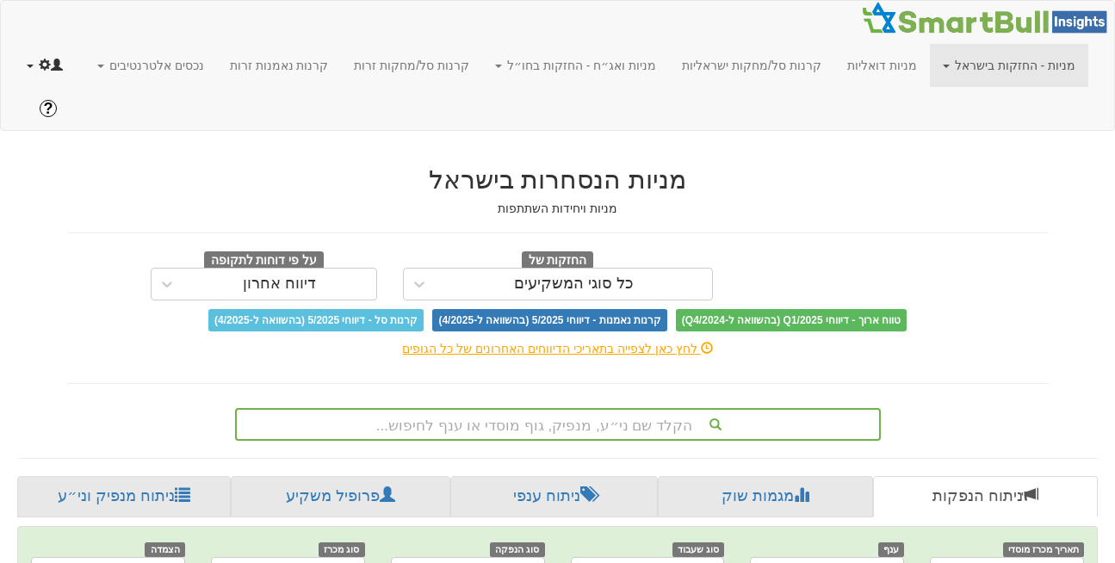
click at [25, 70] on link at bounding box center [45, 65] width 62 height 43
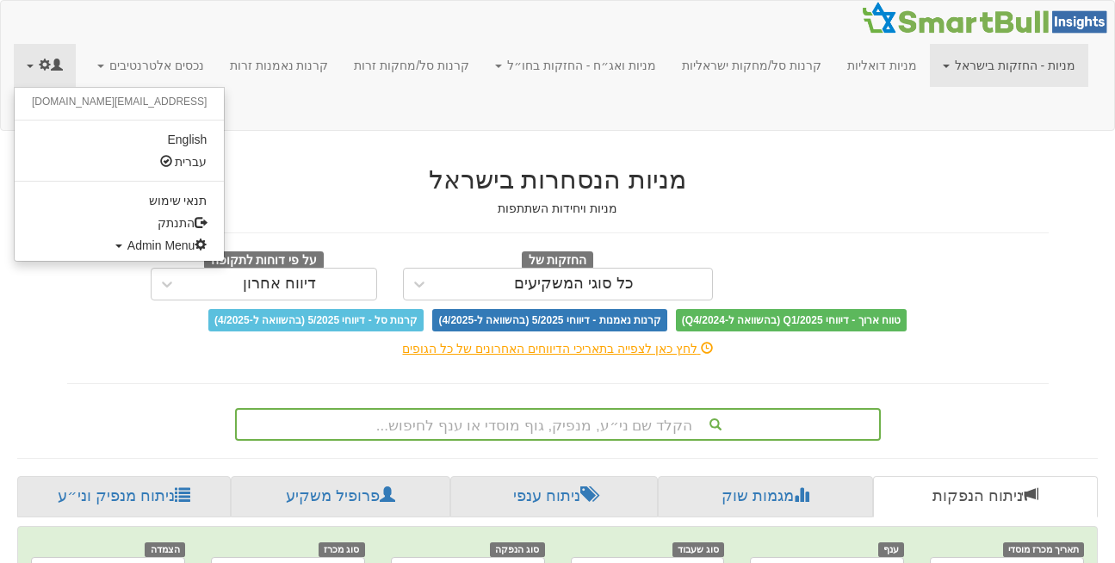
scroll to position [0, 3663]
click at [127, 238] on span "Admin Menu" at bounding box center [167, 245] width 80 height 14
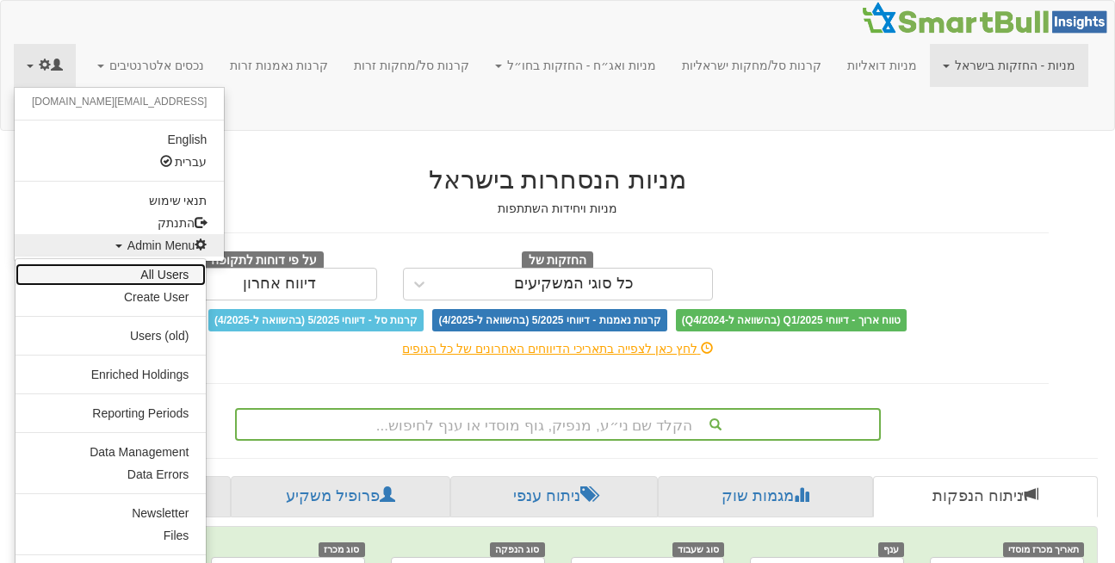
click at [158, 276] on link "All Users" at bounding box center [110, 274] width 190 height 22
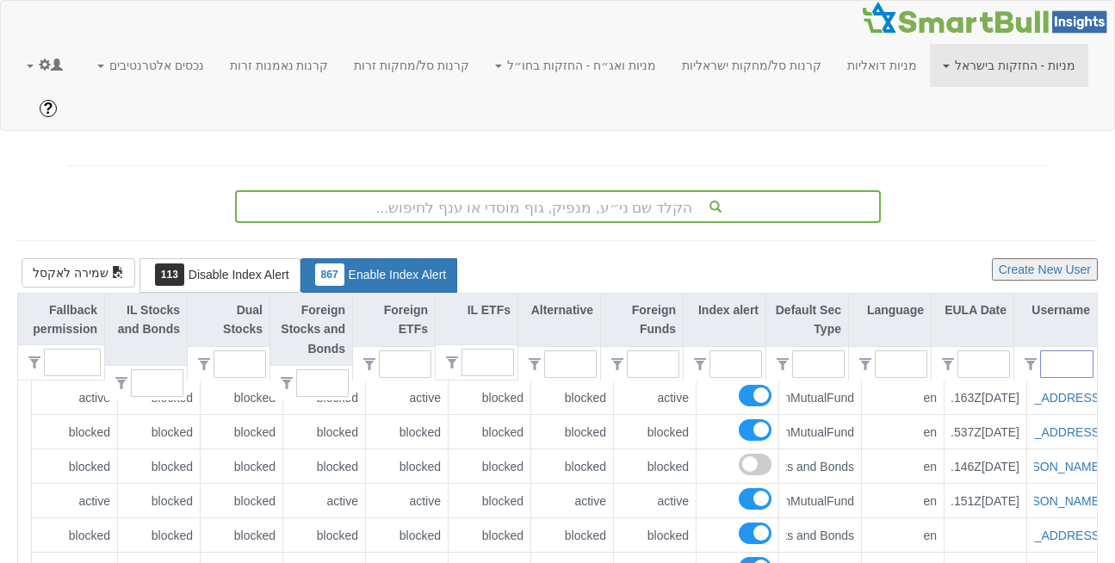
click at [1073, 351] on input "text" at bounding box center [1074, 364] width 38 height 26
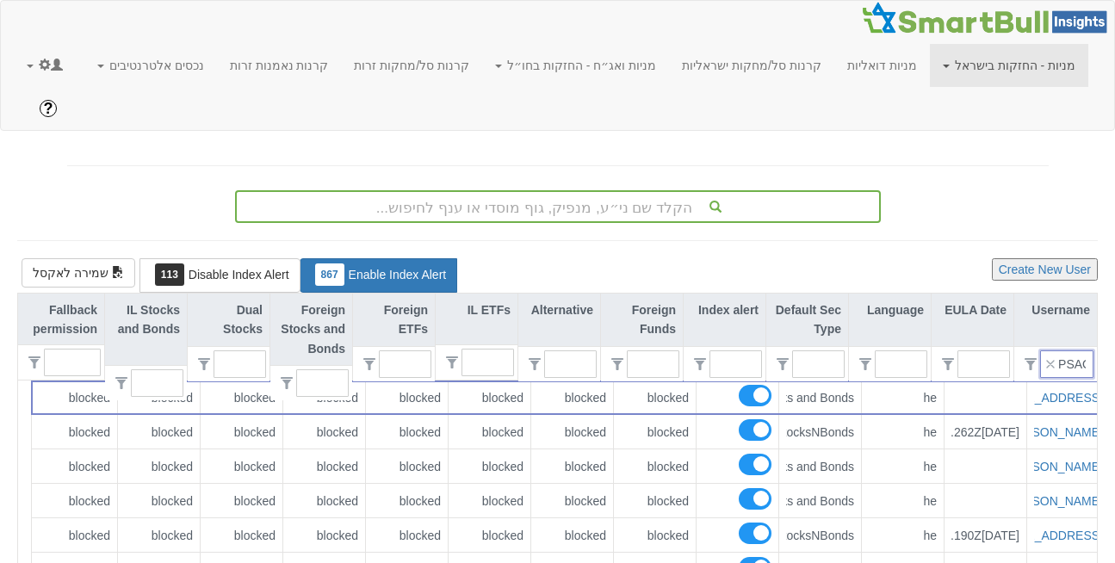
type input "PSAOT"
type input "0"
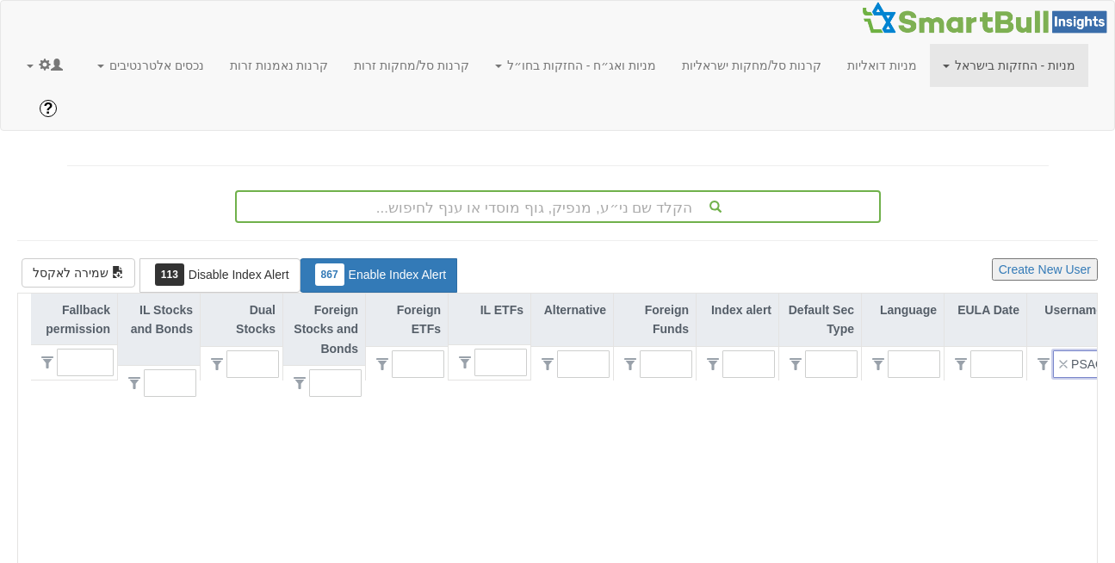
scroll to position [0, -6]
type input "PSA"
type input "1"
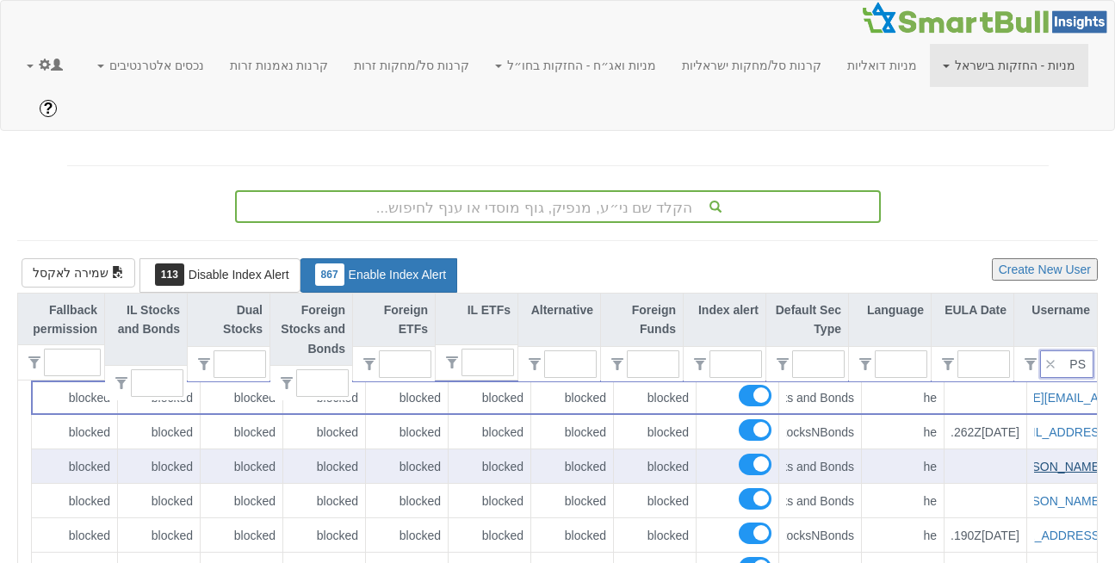
scroll to position [0, -59]
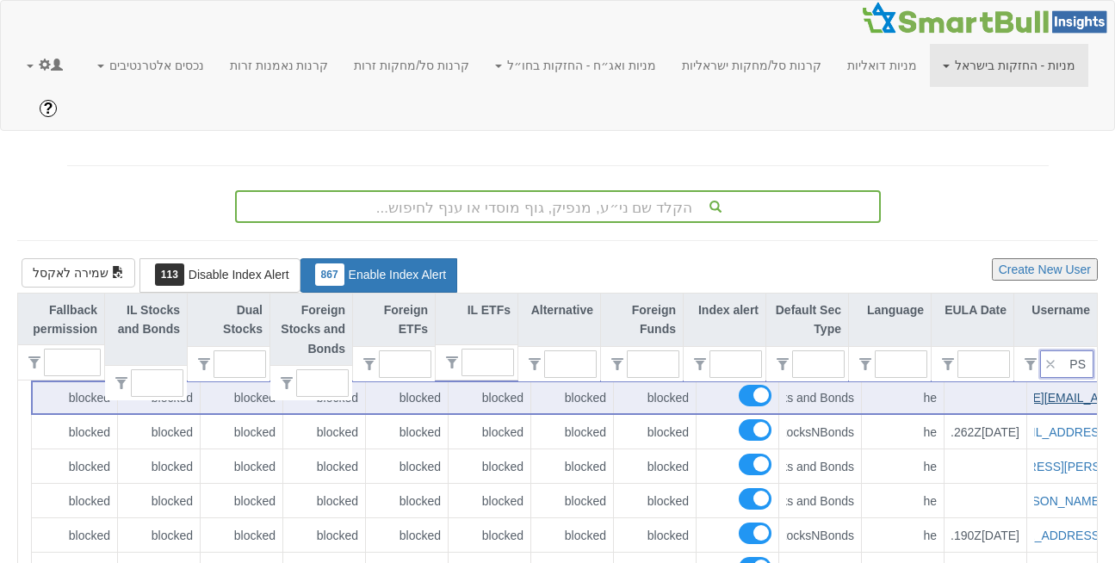
type input "PS"
click at [1042, 391] on link "ami.levy@psagot.co.il" at bounding box center [1050, 398] width 204 height 14
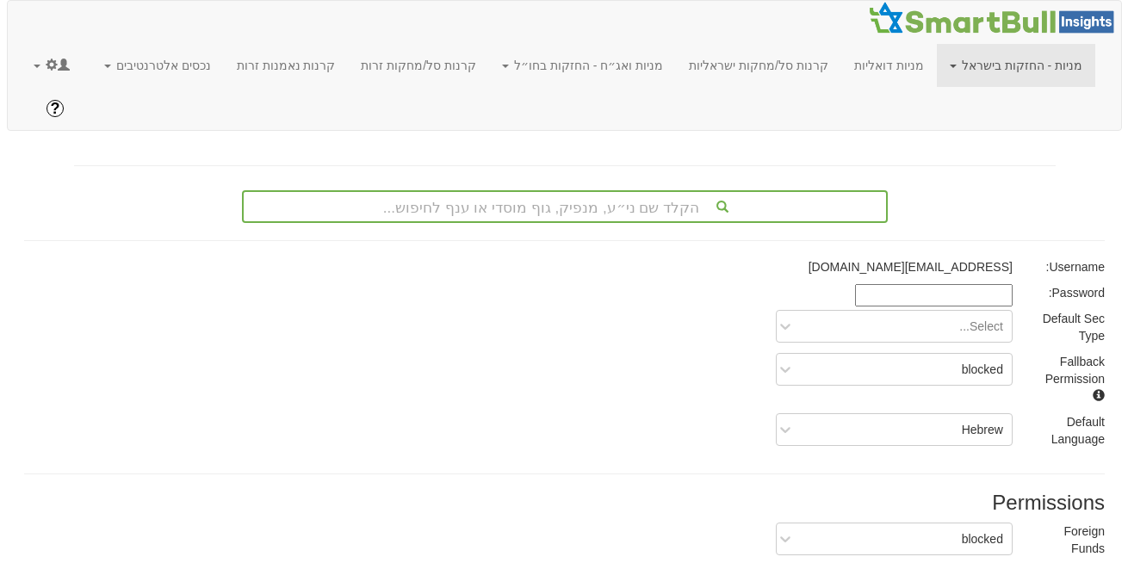
scroll to position [321, 0]
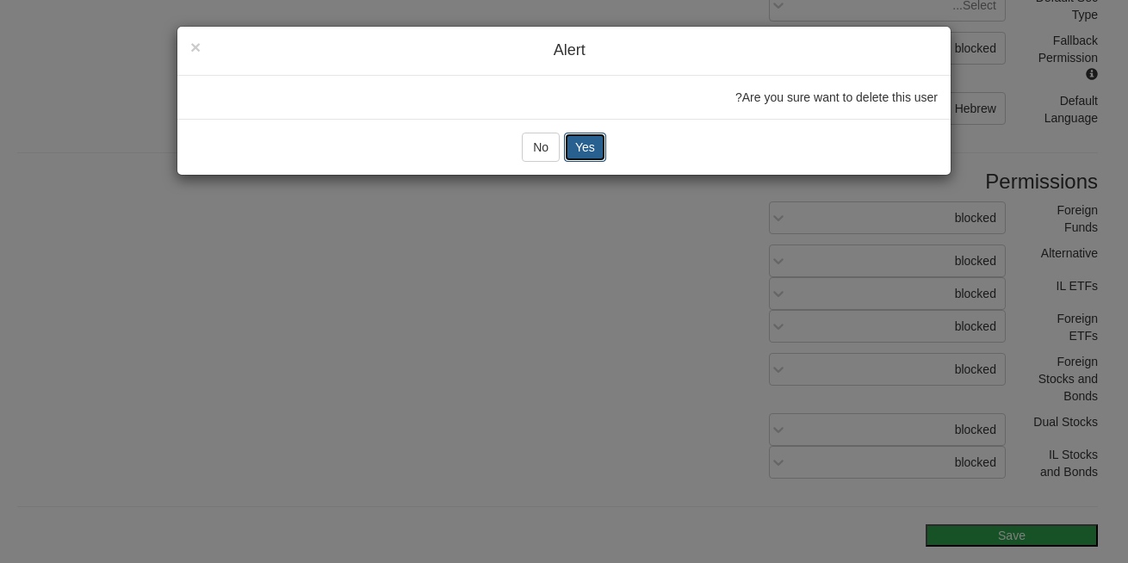
click at [597, 134] on button "Yes" at bounding box center [585, 147] width 42 height 29
click at [564, 145] on button "אישור" at bounding box center [564, 147] width 52 height 29
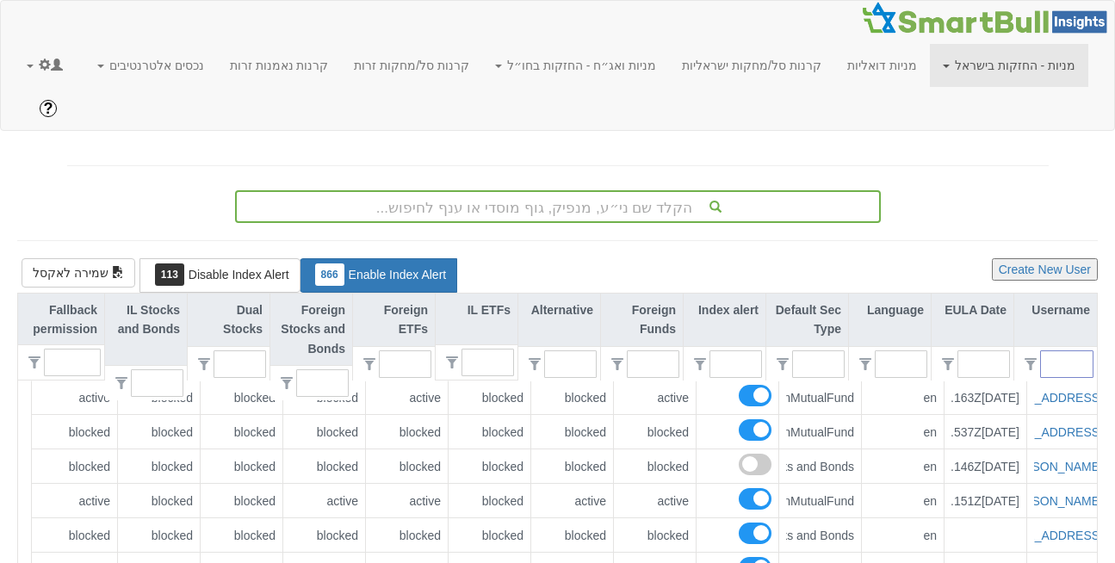
click at [1071, 351] on input "text" at bounding box center [1074, 364] width 38 height 26
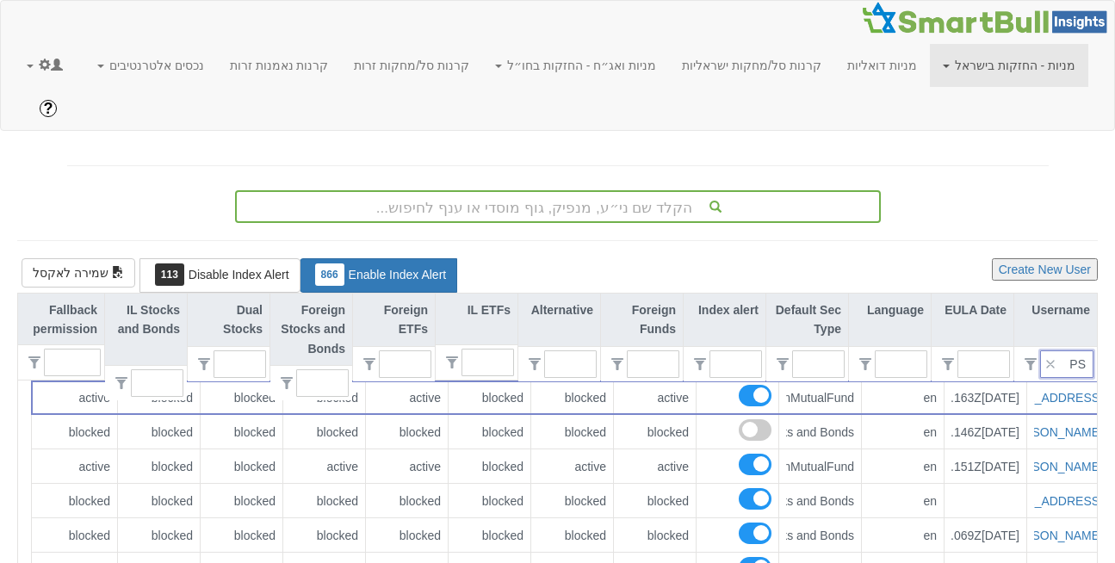
type input "PSG"
type input "0"
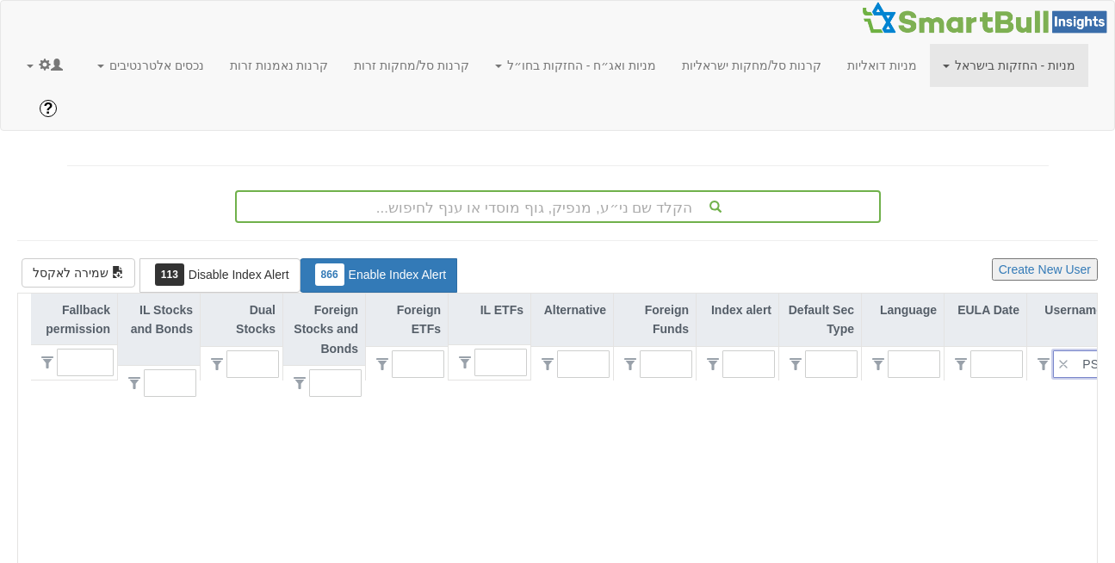
type input "PSA"
type input "1"
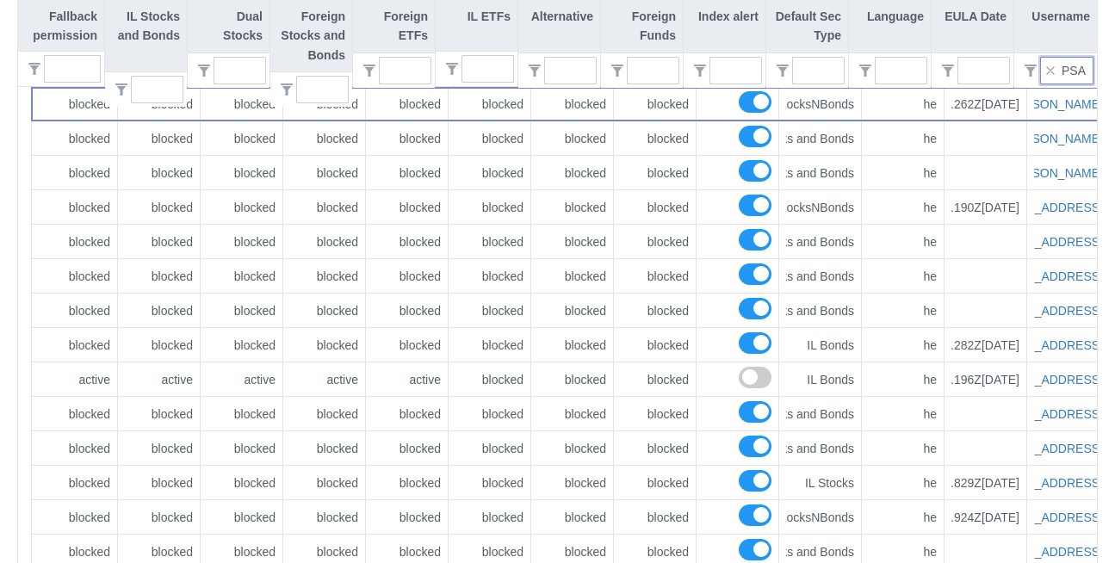
scroll to position [297, 0]
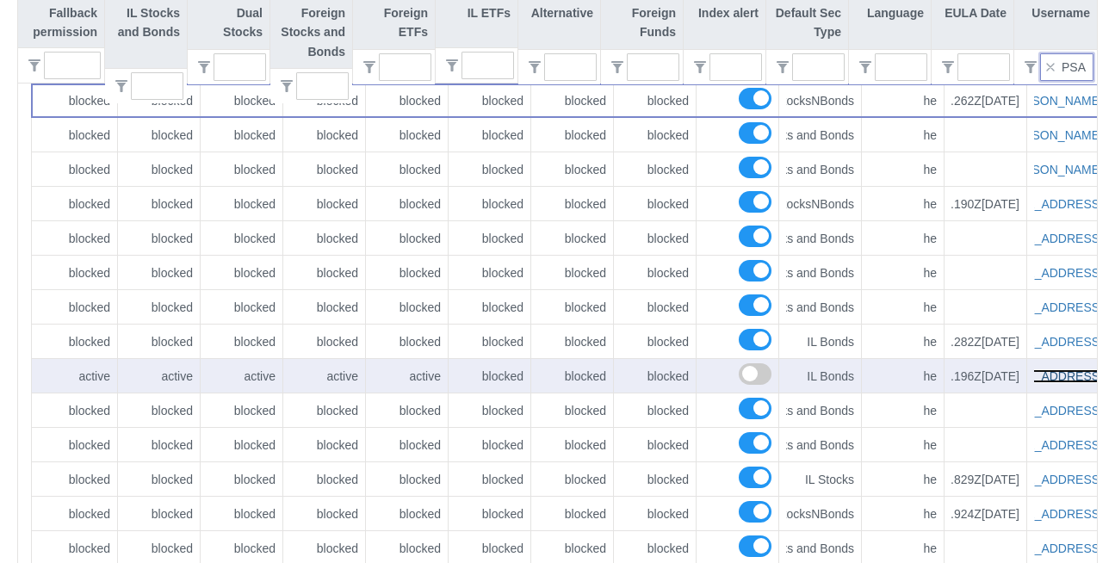
click at [1047, 369] on link "guy.bar-on@psagot.co.il" at bounding box center [1001, 376] width 204 height 14
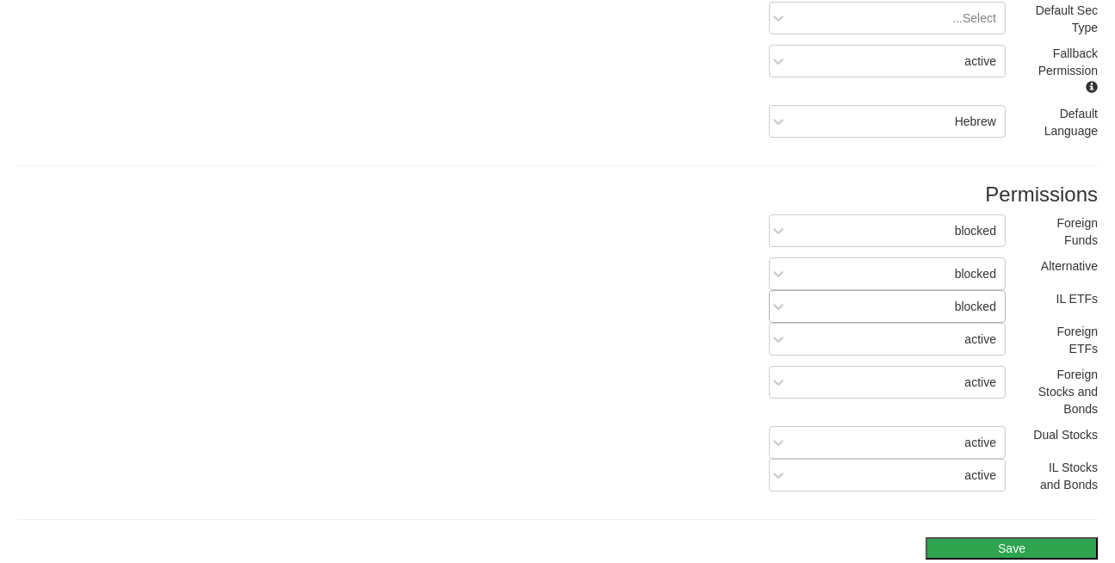
scroll to position [321, 0]
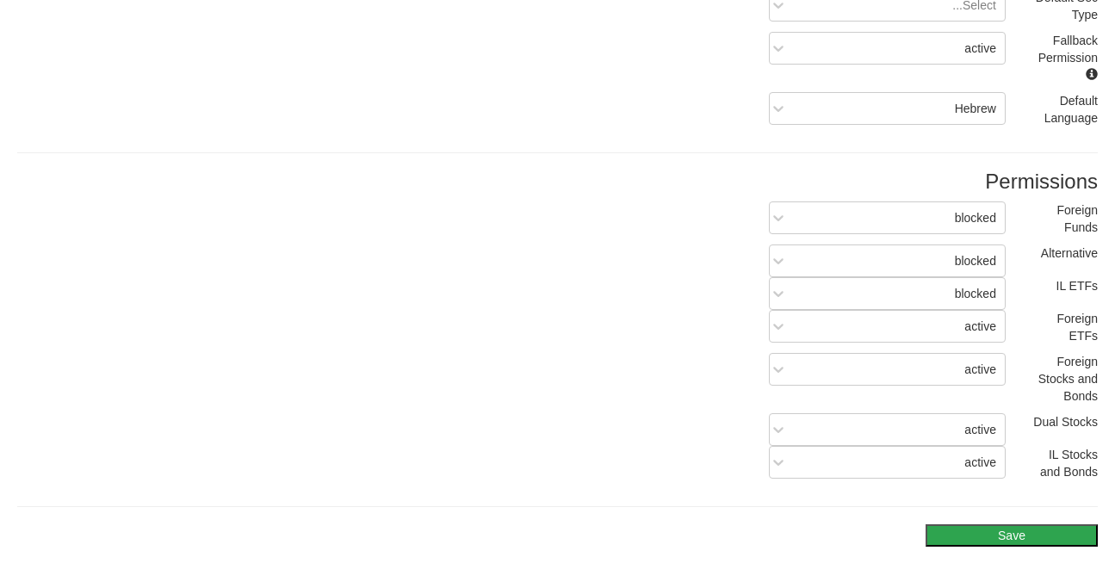
click at [1012, 524] on button "Save" at bounding box center [1012, 535] width 172 height 22
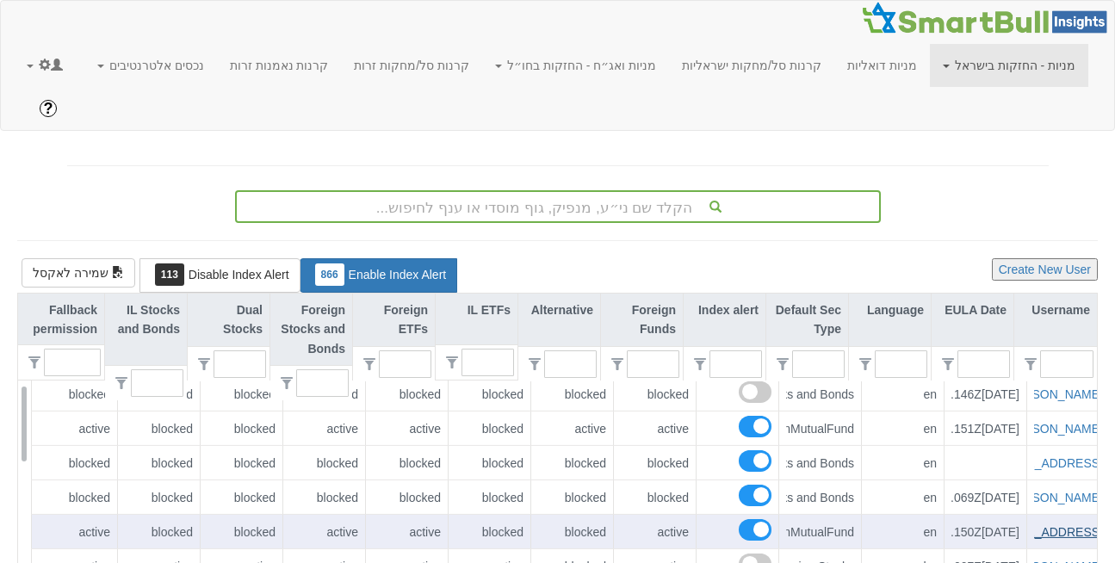
scroll to position [0, -4]
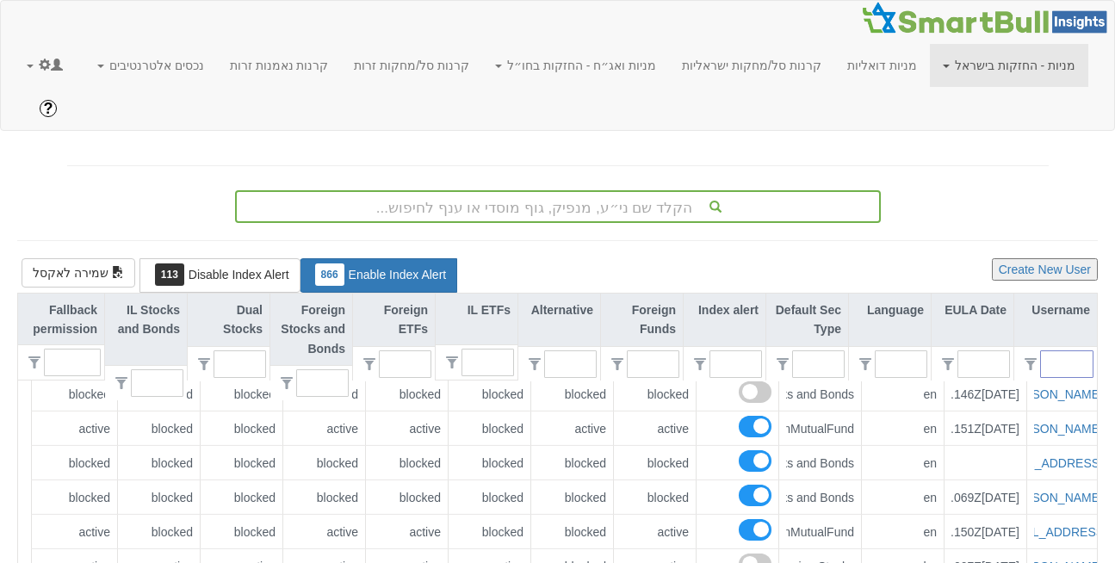
click at [1063, 351] on input "text" at bounding box center [1074, 364] width 38 height 26
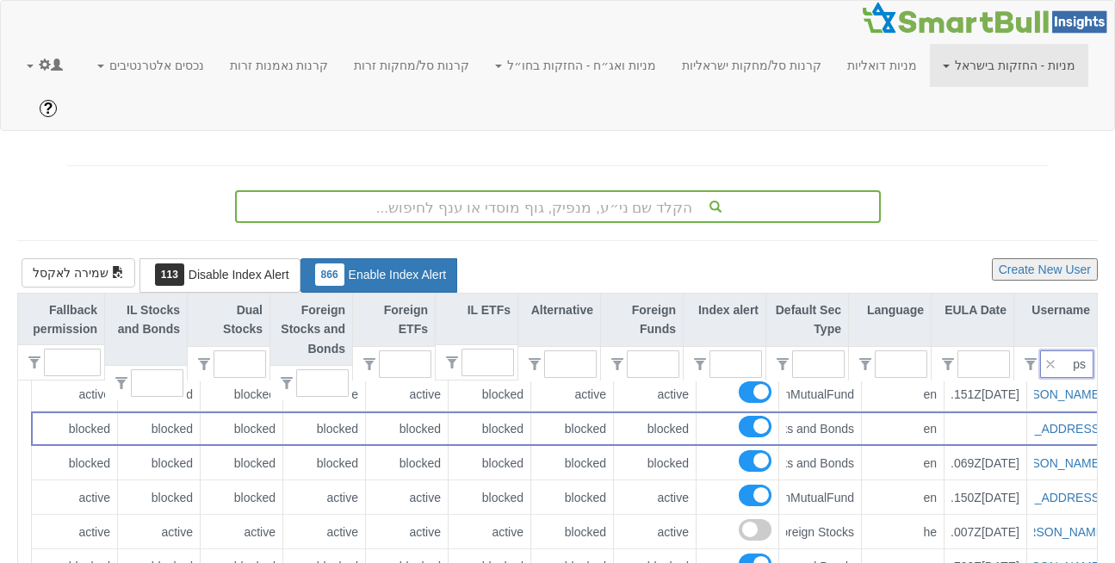
scroll to position [0, 0]
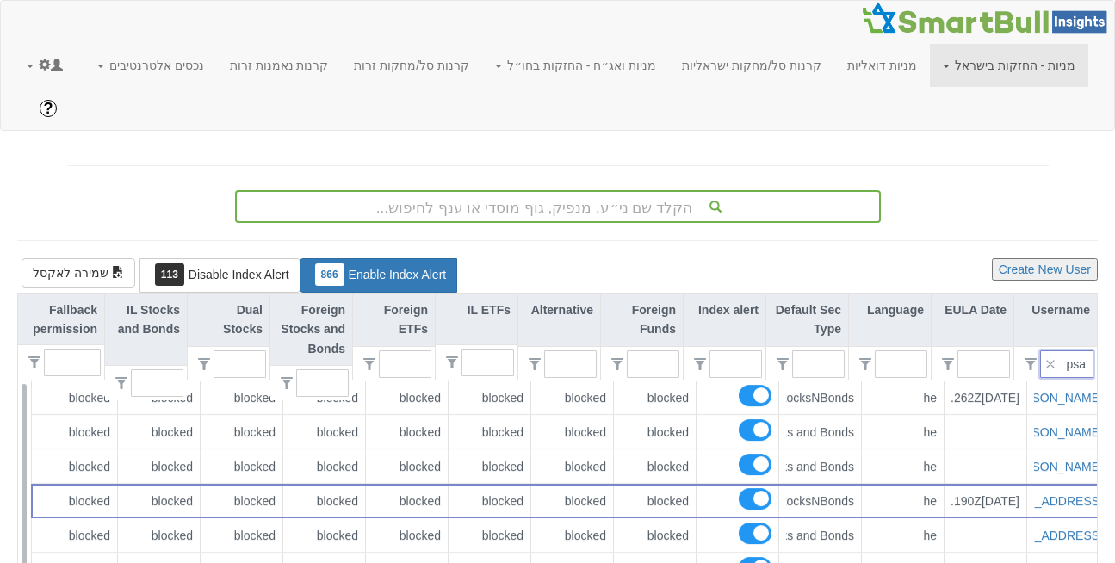
type input "psag"
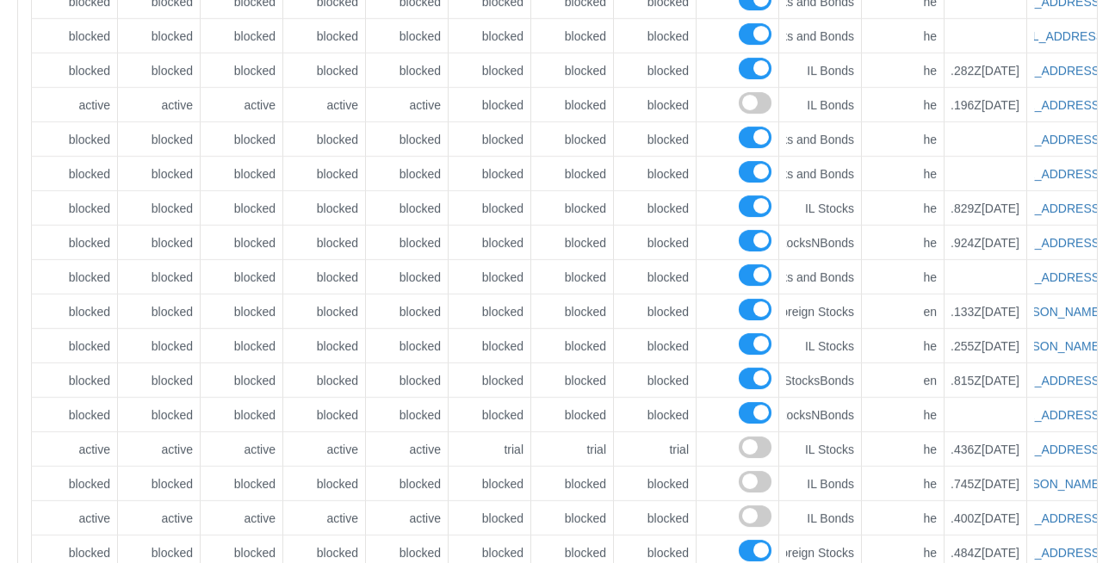
scroll to position [568, 0]
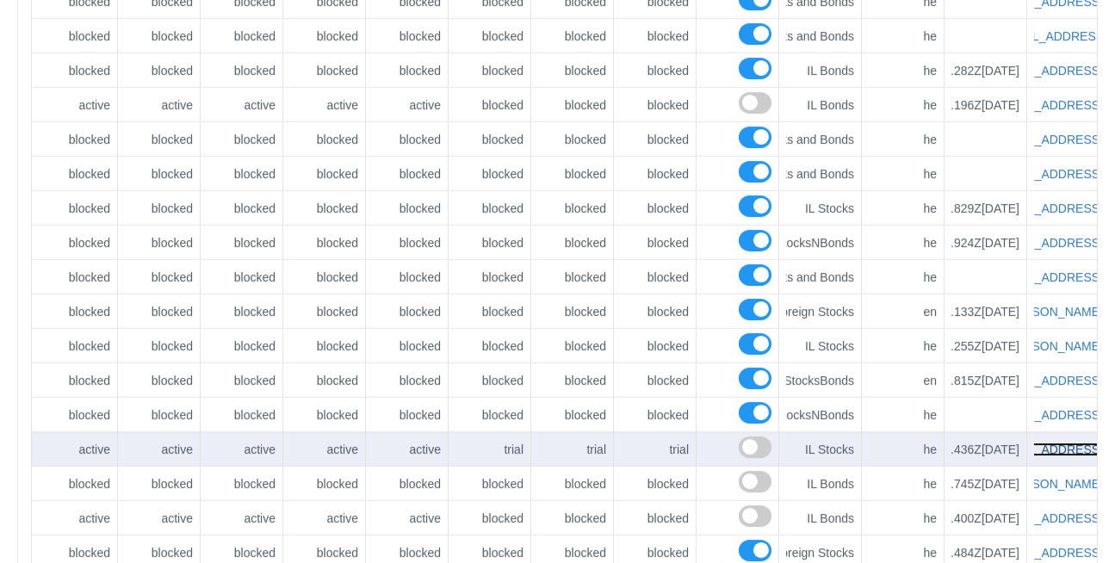
click at [1053, 443] on link "dror.ravid@psagot.co.il" at bounding box center [1001, 450] width 204 height 14
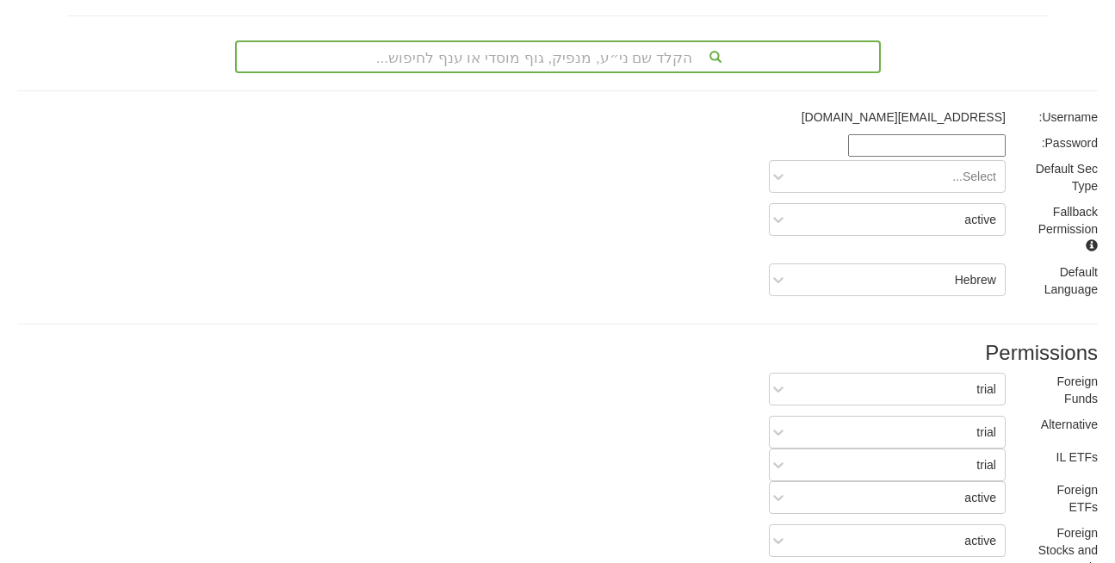
scroll to position [152, 0]
click at [982, 374] on div "trial" at bounding box center [900, 388] width 208 height 28
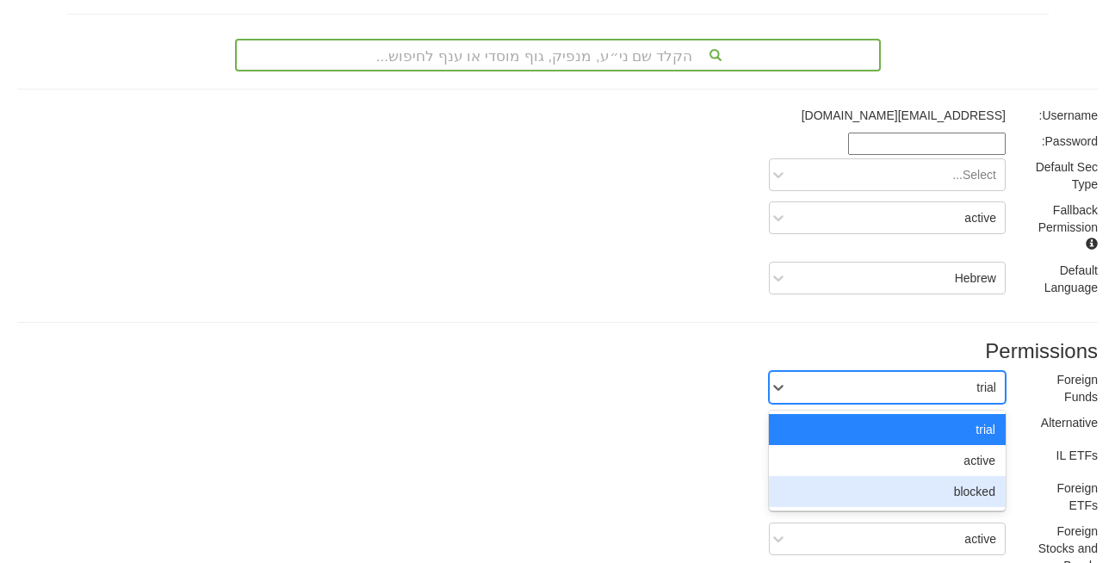
click at [973, 476] on div "blocked" at bounding box center [887, 491] width 237 height 31
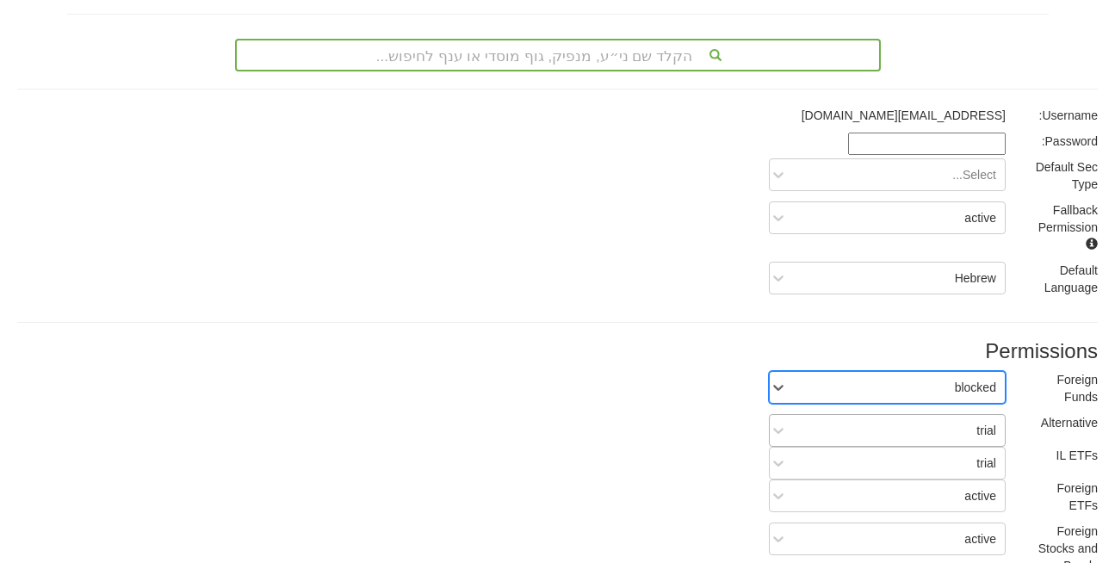
click at [967, 417] on div "trial" at bounding box center [900, 431] width 208 height 28
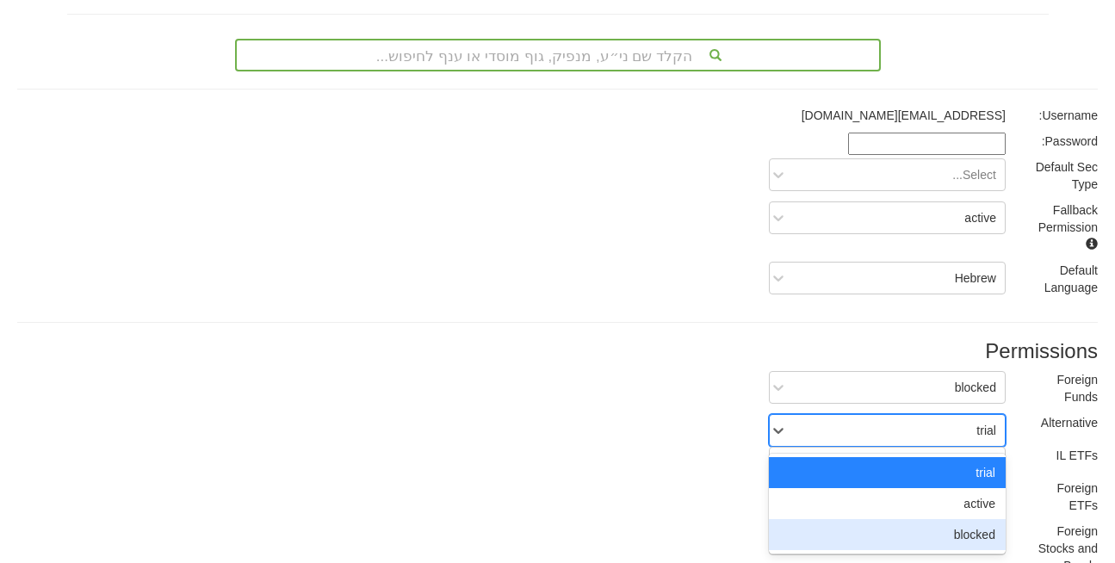
click at [963, 519] on div "blocked" at bounding box center [887, 534] width 237 height 31
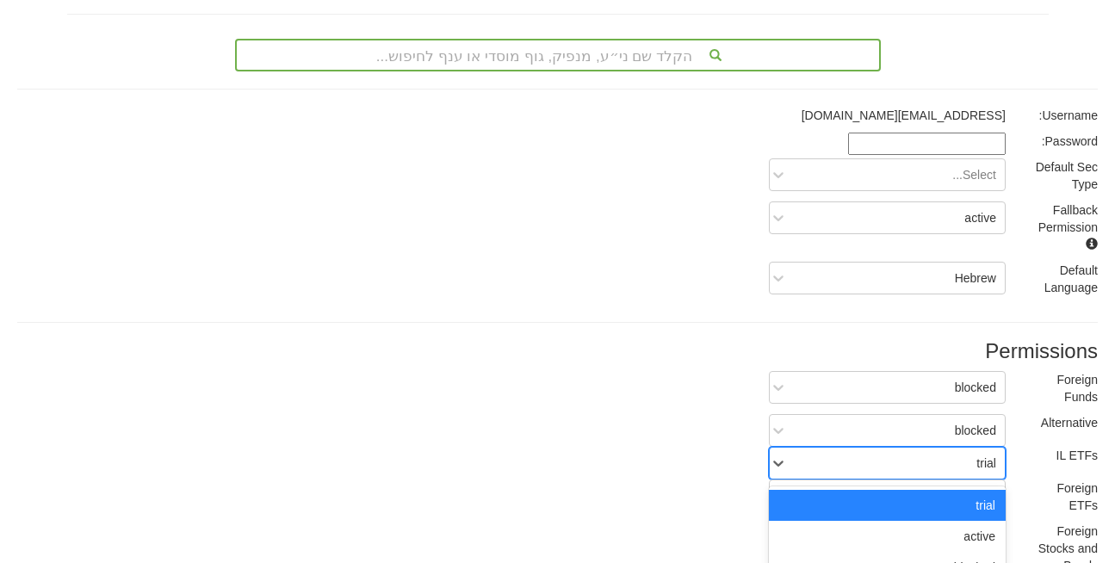
click at [969, 449] on div "trial" at bounding box center [900, 463] width 208 height 28
click at [968, 552] on div "blocked" at bounding box center [887, 567] width 237 height 31
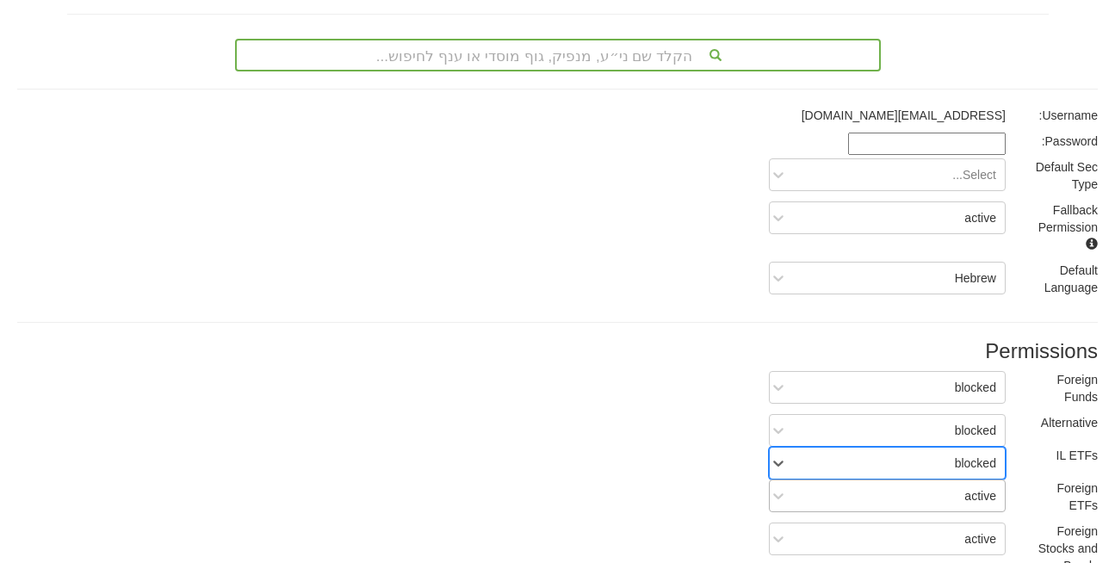
scroll to position [321, 0]
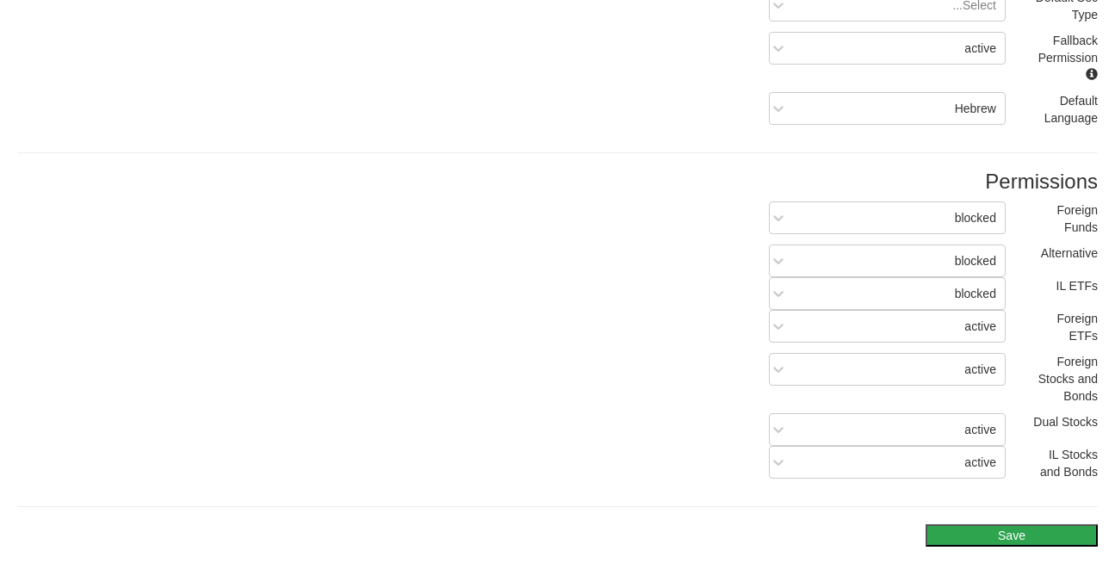
click at [1008, 524] on button "Save" at bounding box center [1012, 535] width 172 height 22
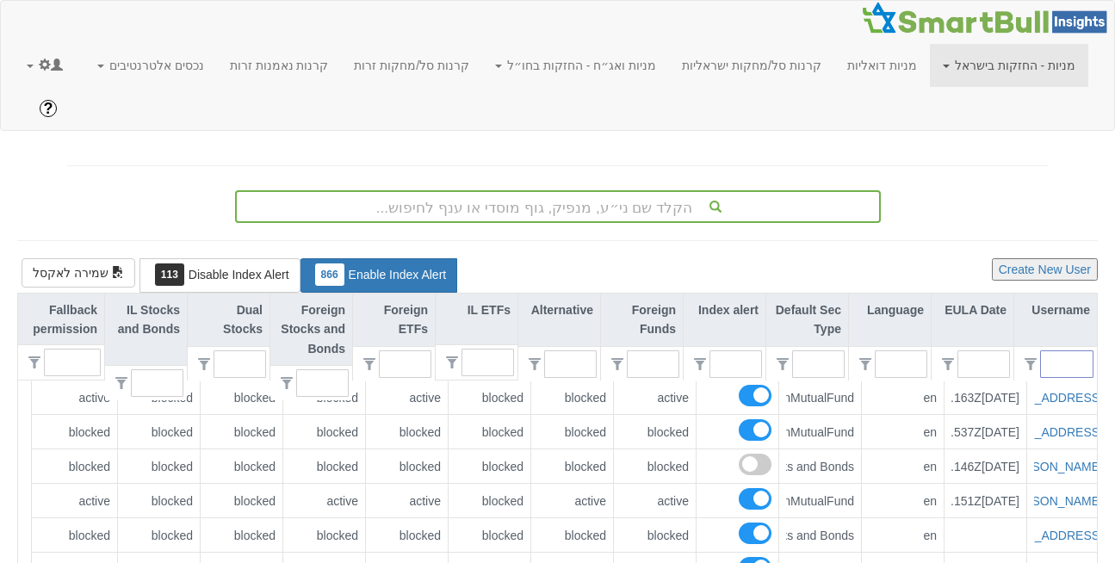
click at [1072, 351] on input "text" at bounding box center [1074, 364] width 38 height 26
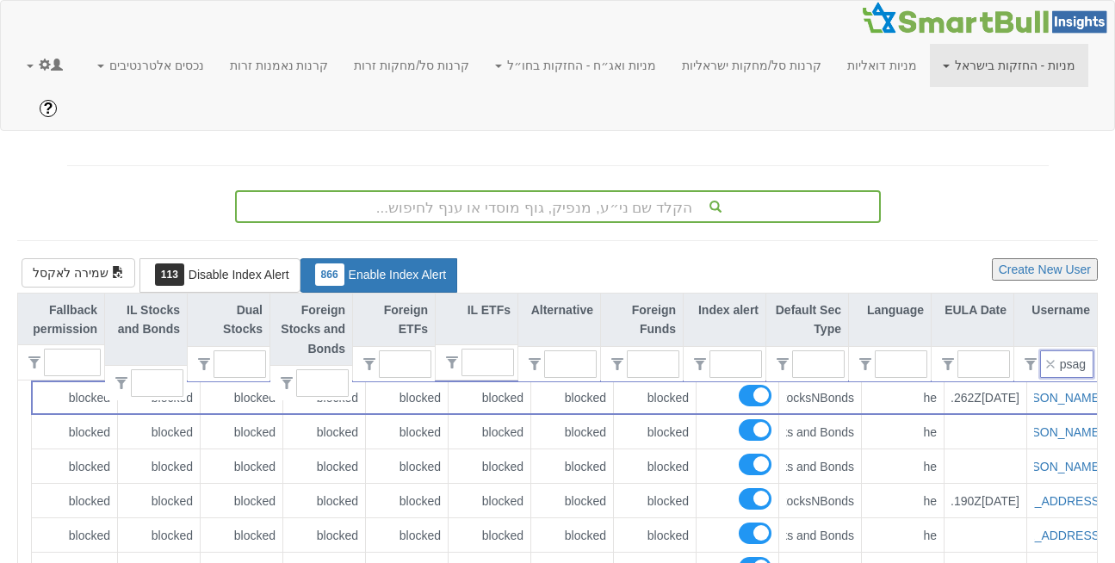
type input "psag"
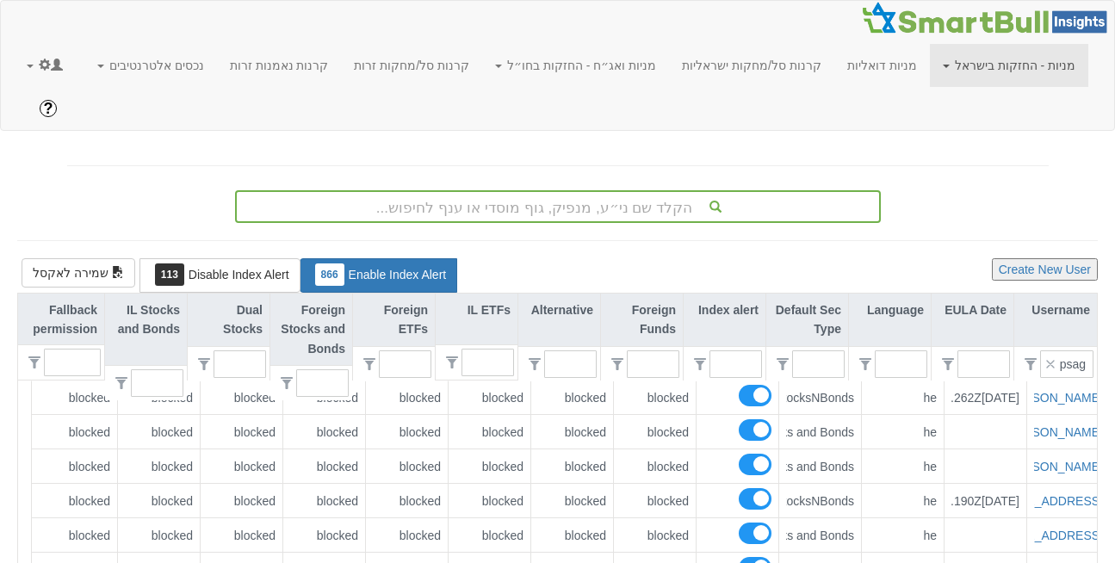
click at [1006, 55] on link "מניות - החזקות בישראל" at bounding box center [1009, 65] width 158 height 43
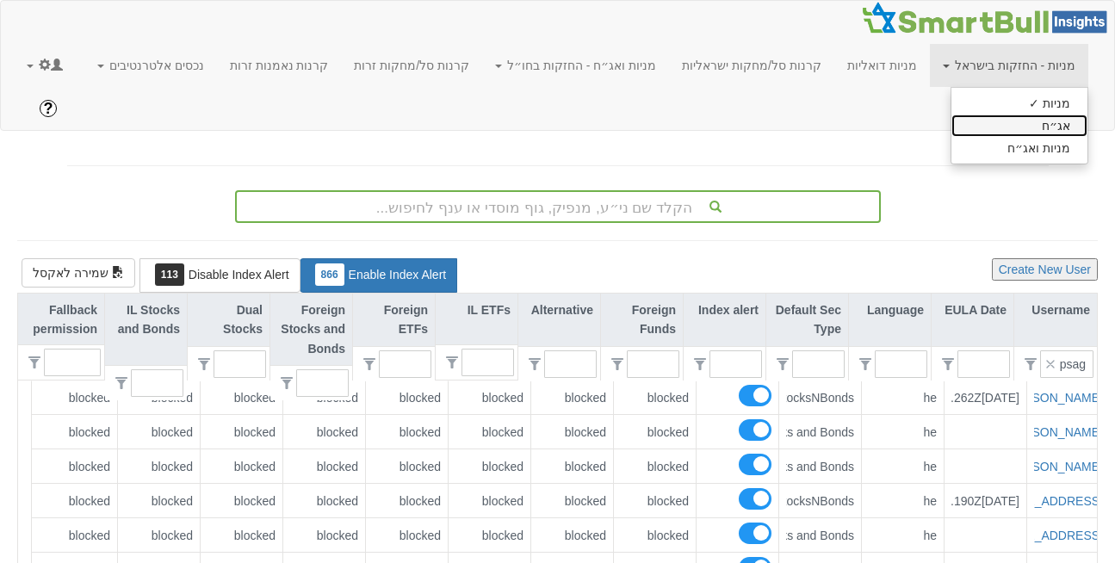
click at [1019, 118] on link "אג״ח" at bounding box center [1019, 126] width 136 height 22
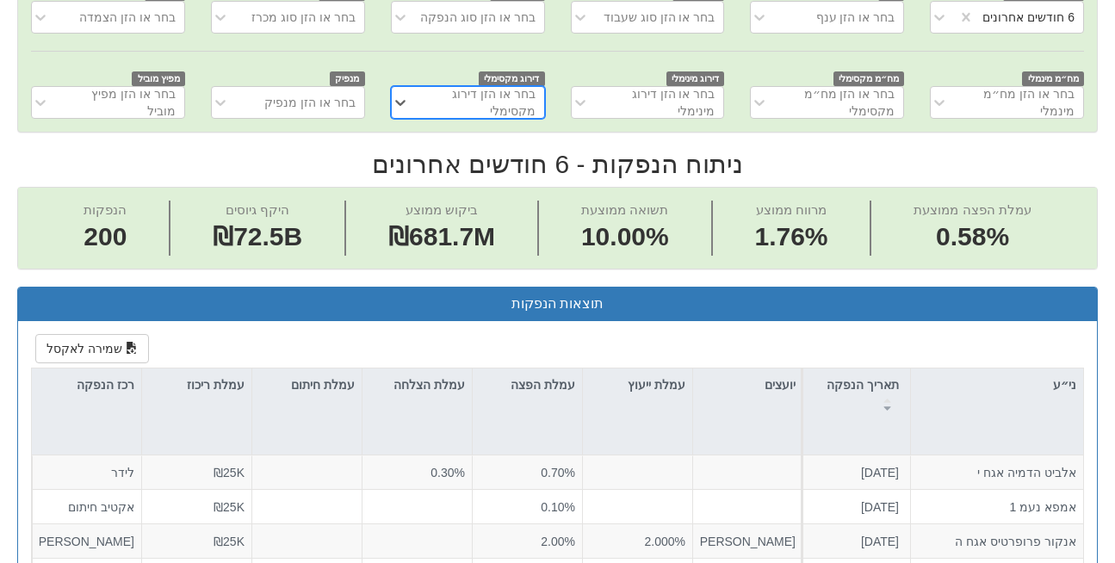
scroll to position [558, 0]
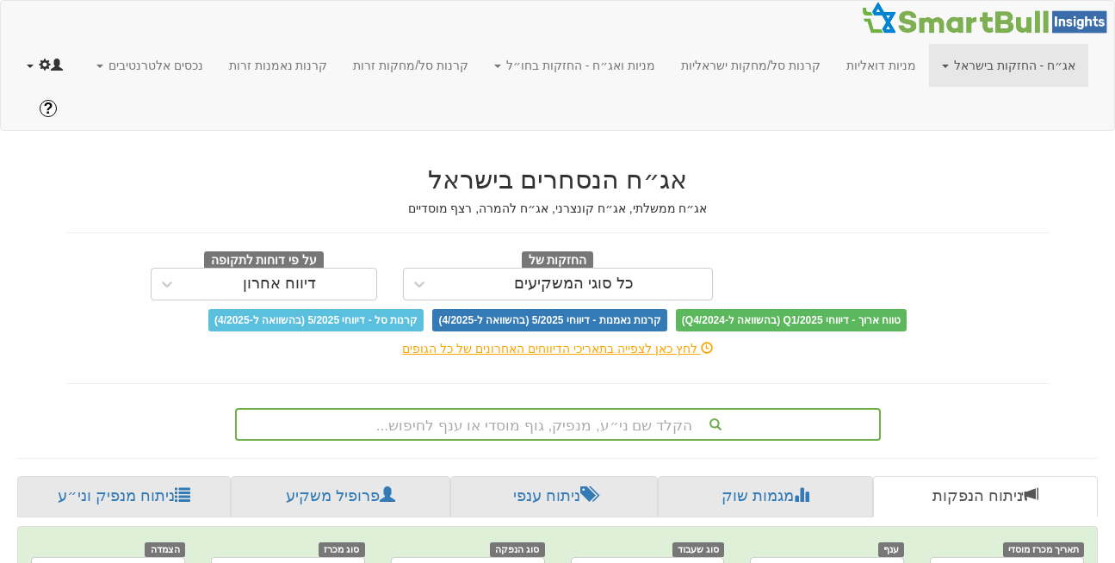
click at [36, 68] on link at bounding box center [45, 65] width 62 height 43
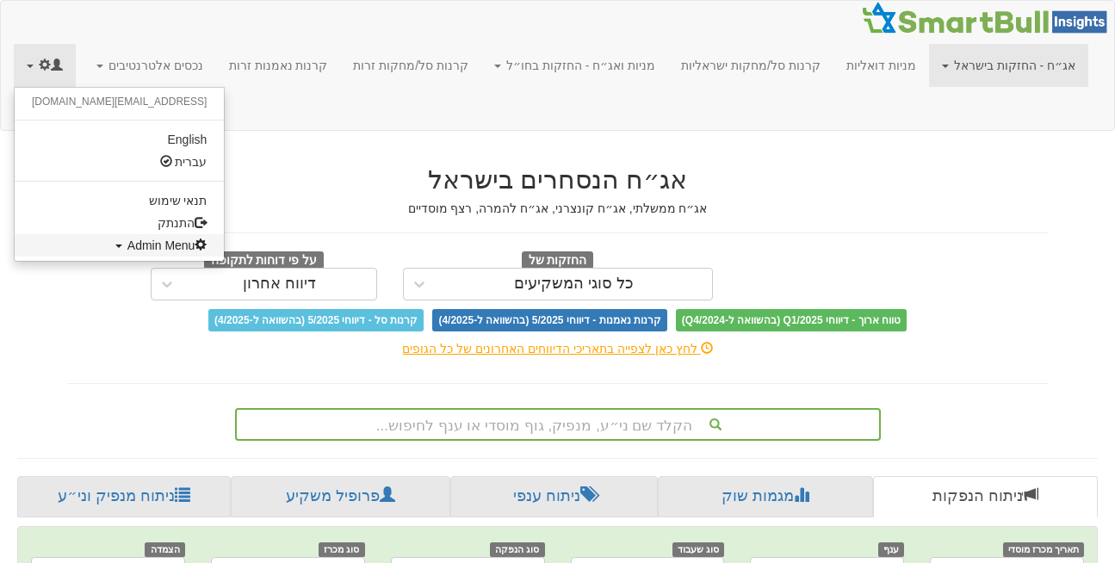
click at [127, 239] on span "Admin Menu" at bounding box center [167, 245] width 80 height 14
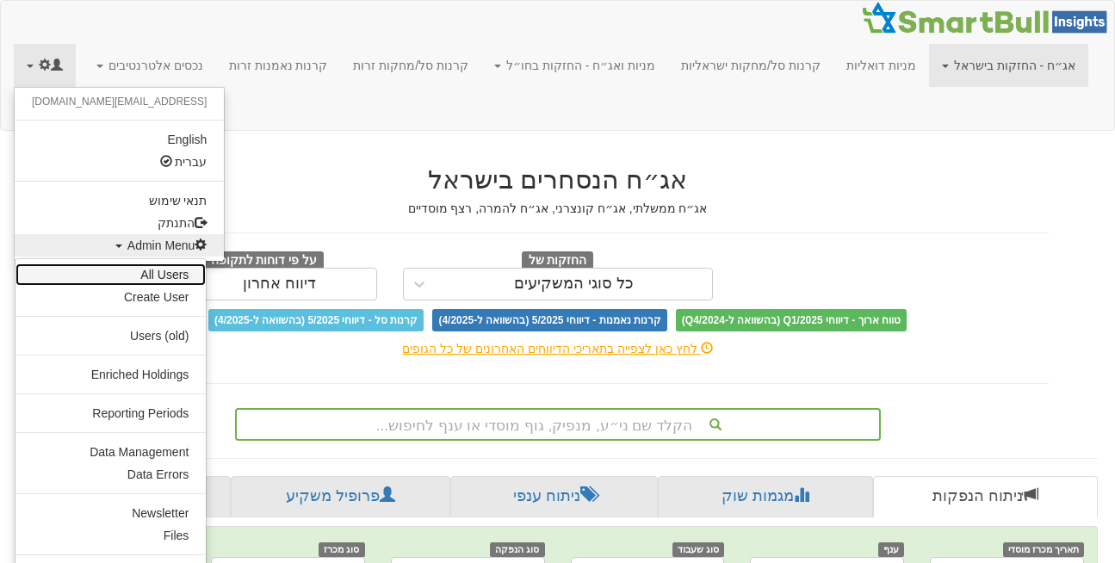
click at [170, 277] on link "All Users" at bounding box center [110, 274] width 190 height 22
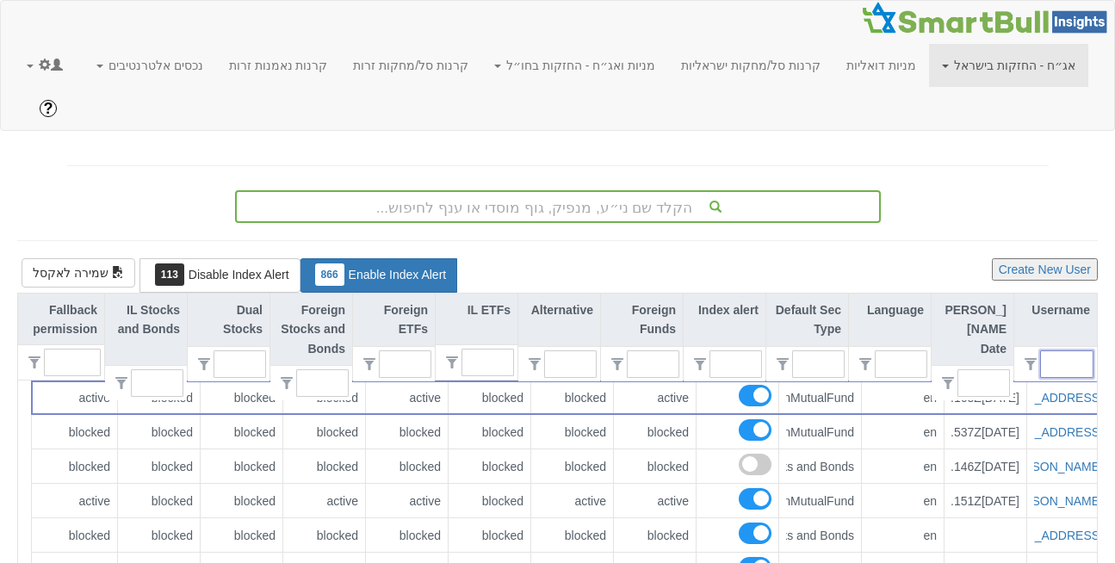
click at [1061, 351] on input "text" at bounding box center [1074, 364] width 38 height 26
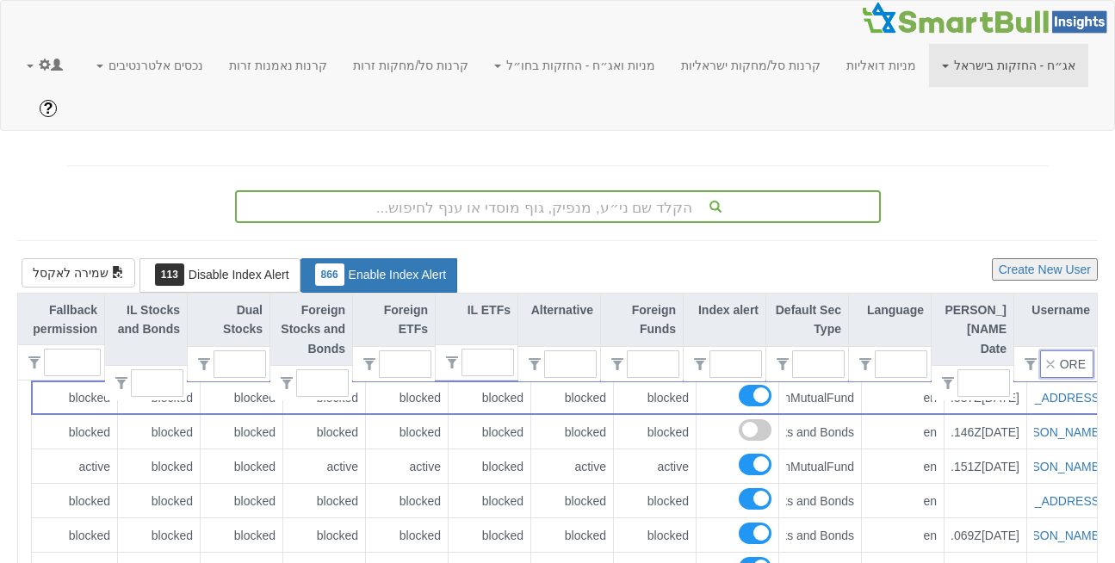
type input "OREW"
type input "0"
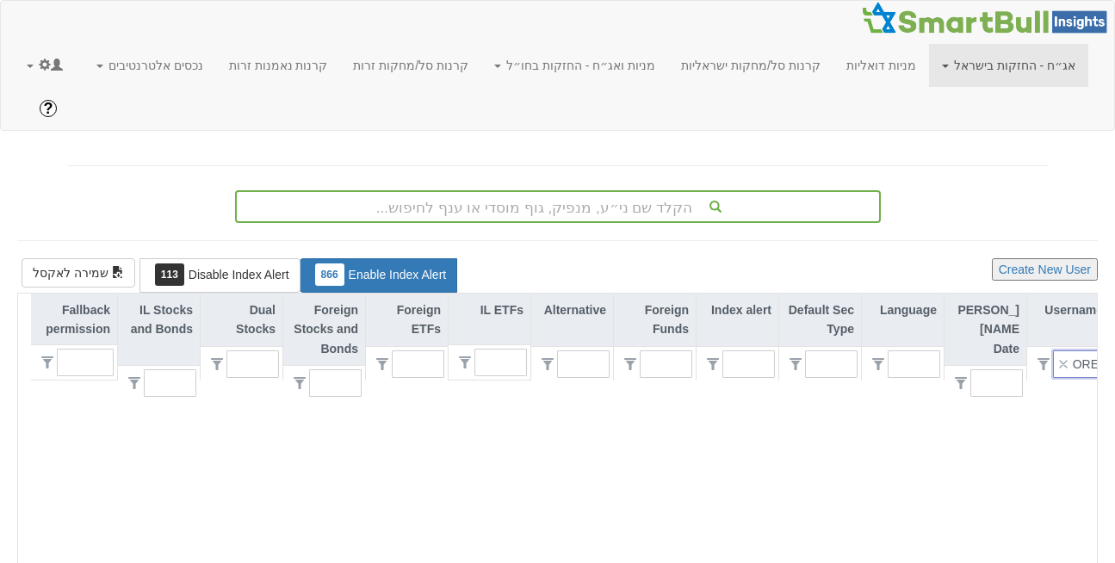
scroll to position [0, 0]
type input "OR"
type input "1"
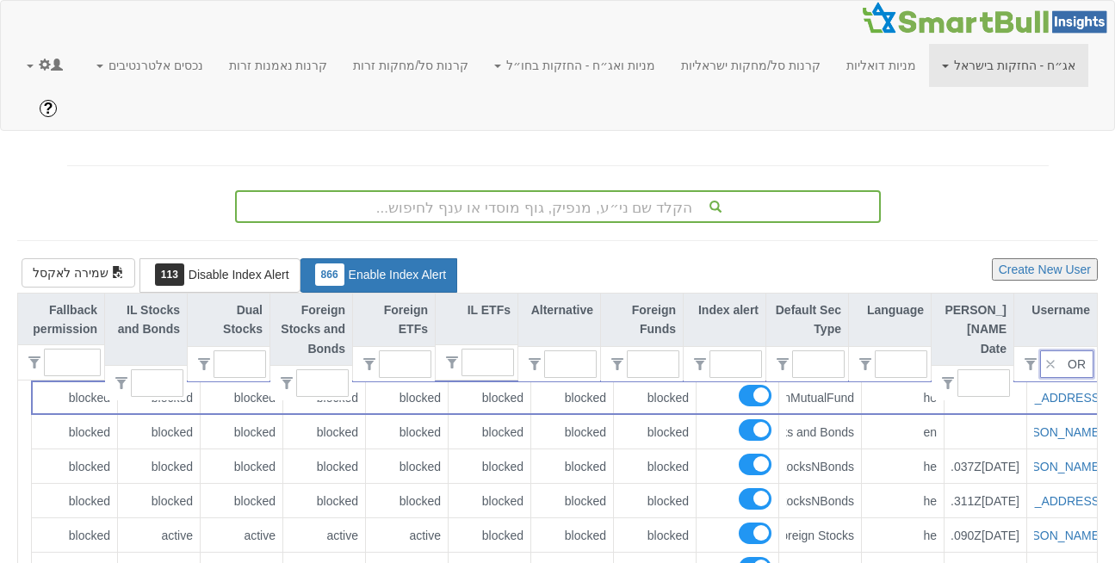
type input "O"
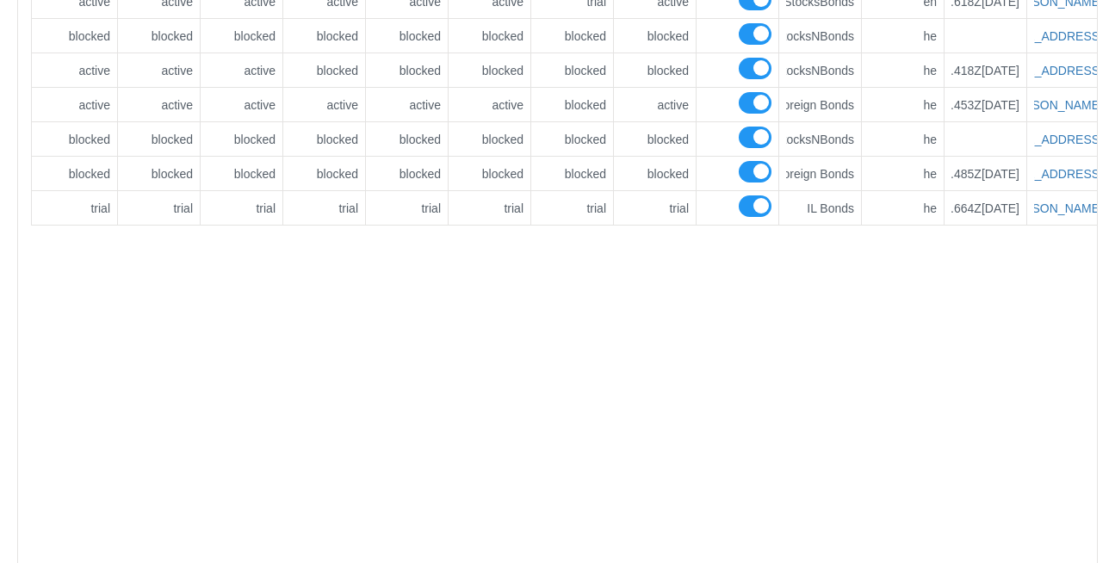
scroll to position [560, 0]
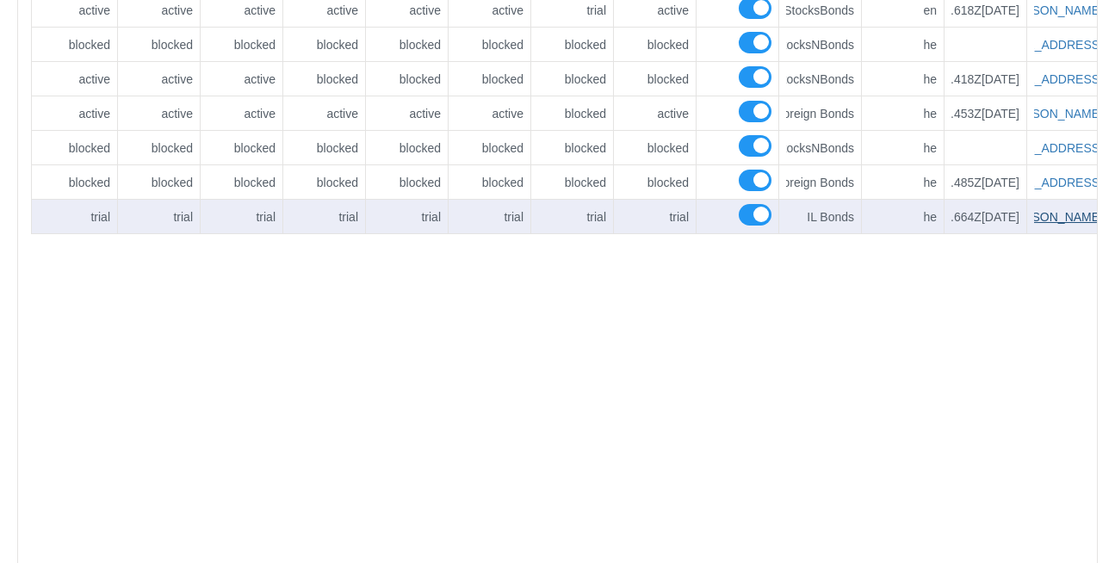
type input "[PERSON_NAME]"
click at [1050, 210] on link "[PERSON_NAME][EMAIL_ADDRESS][DOMAIN_NAME]" at bounding box center [951, 217] width 303 height 14
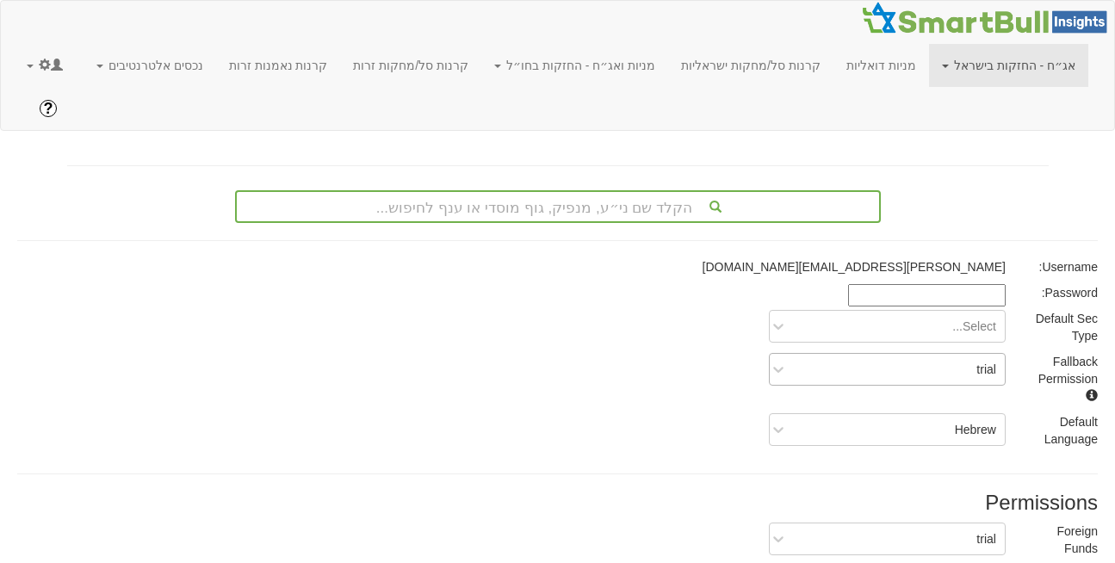
click at [970, 356] on div "trial" at bounding box center [900, 370] width 208 height 28
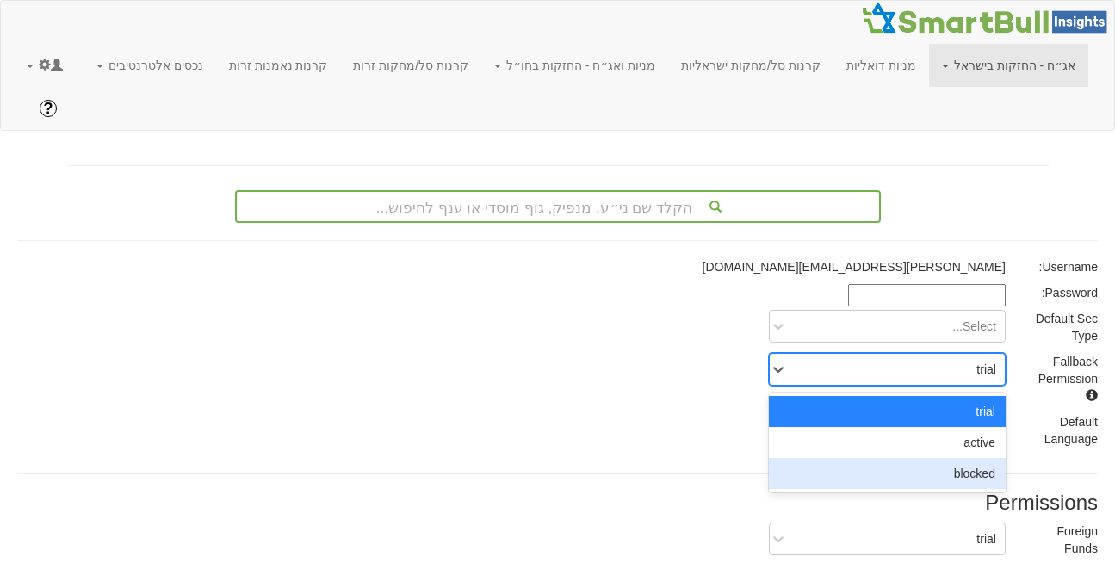
click at [964, 458] on div "blocked" at bounding box center [887, 473] width 237 height 31
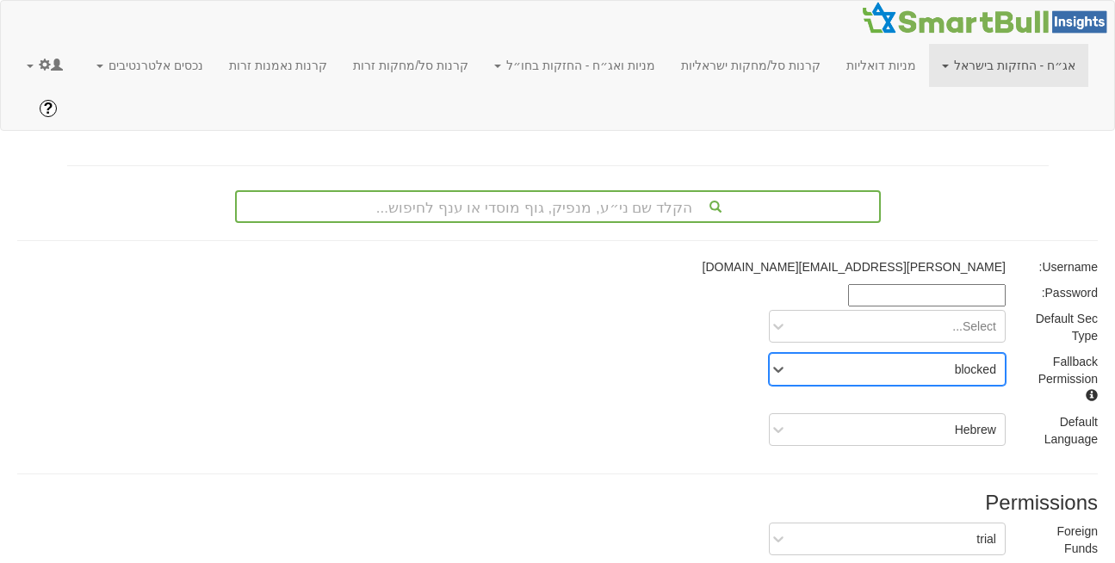
scroll to position [321, 0]
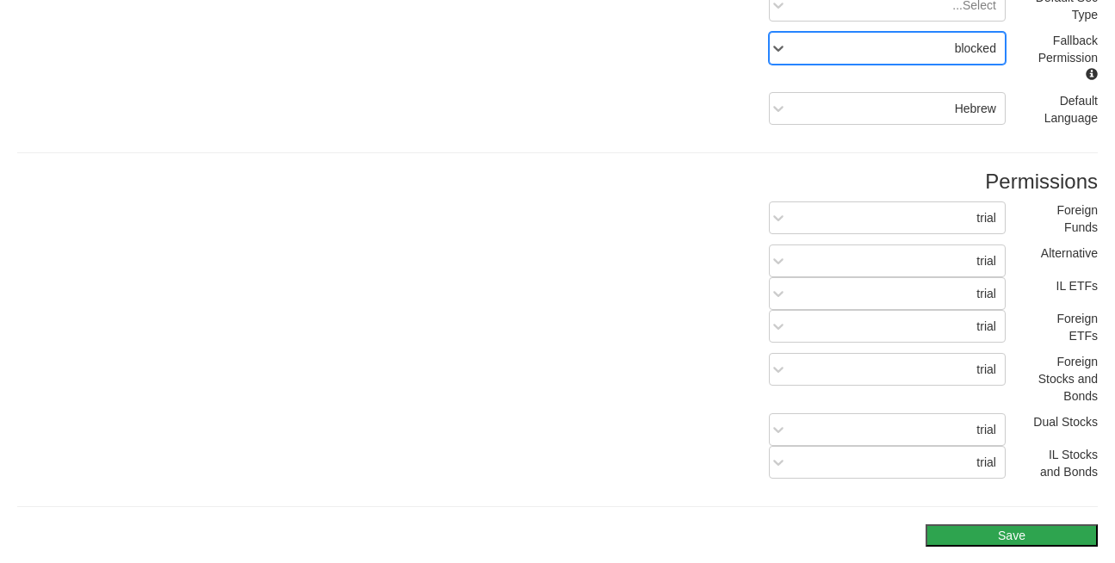
click at [1005, 524] on button "Save" at bounding box center [1012, 535] width 172 height 22
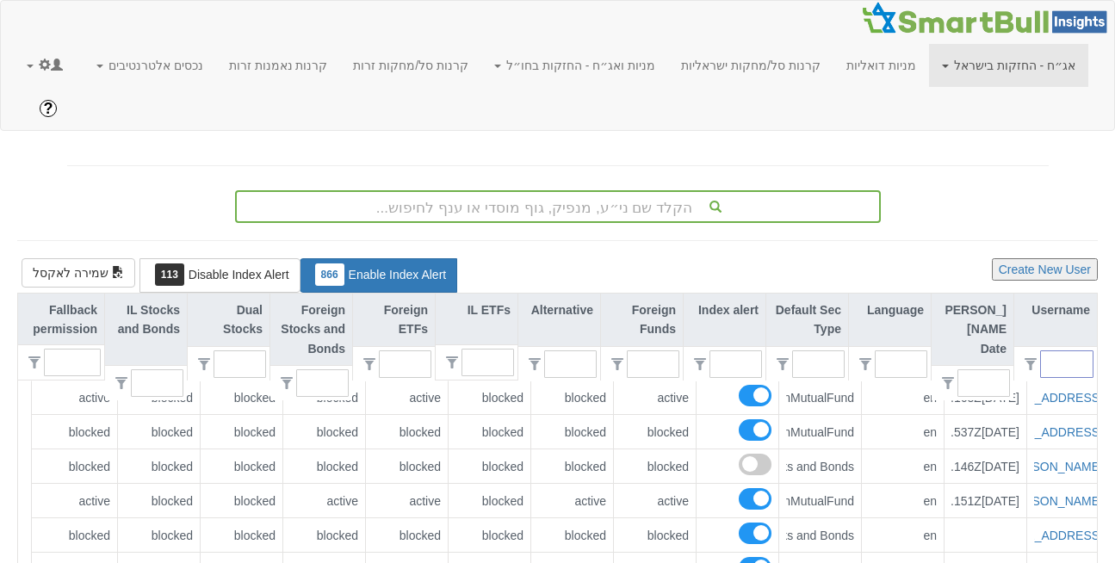
click at [1065, 351] on input "text" at bounding box center [1074, 364] width 38 height 26
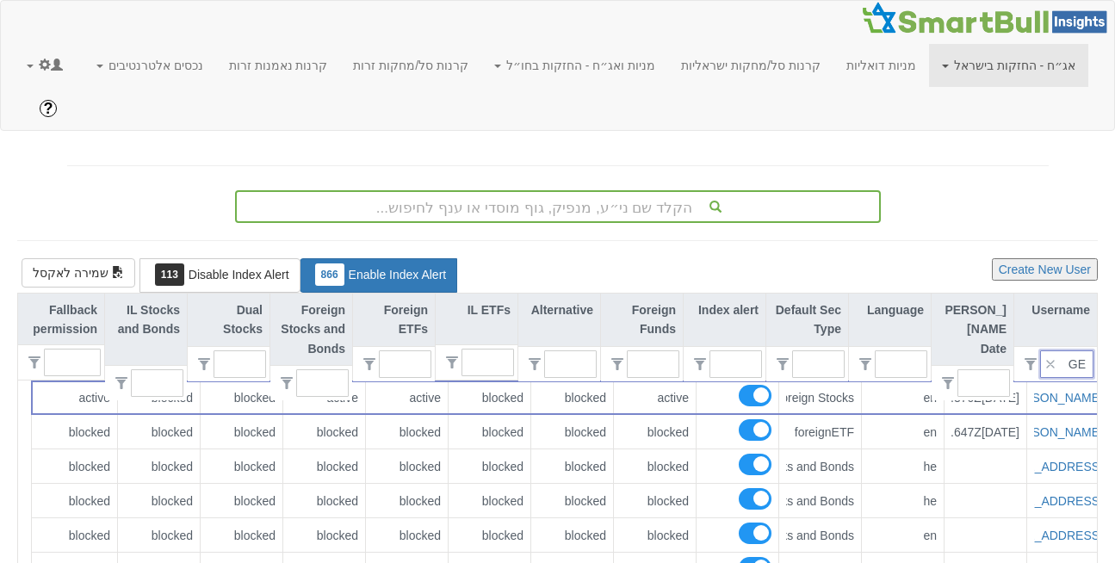
type input "GEF"
type input "0"
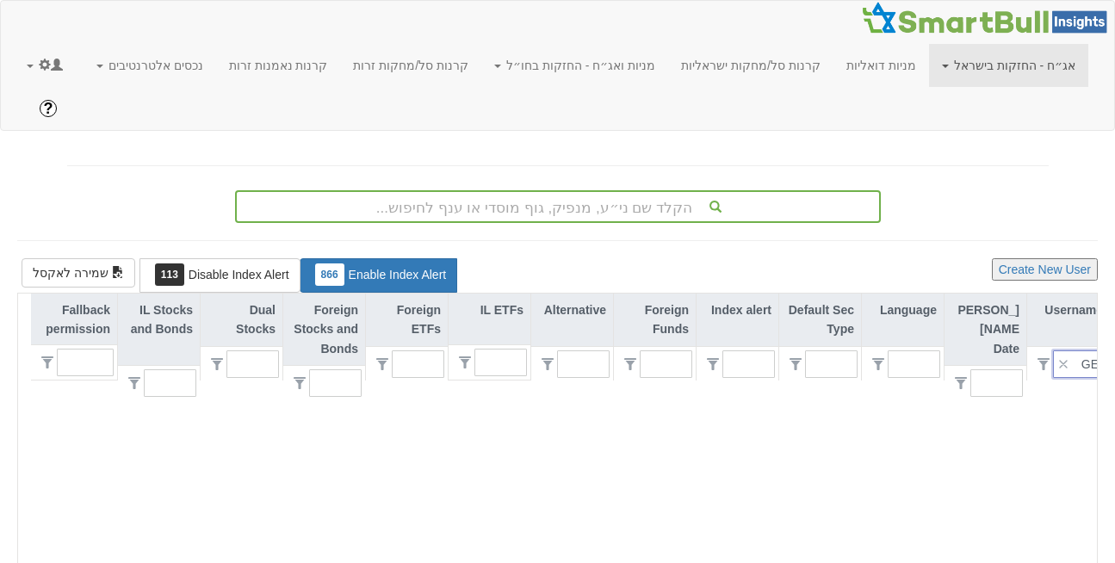
type input "G"
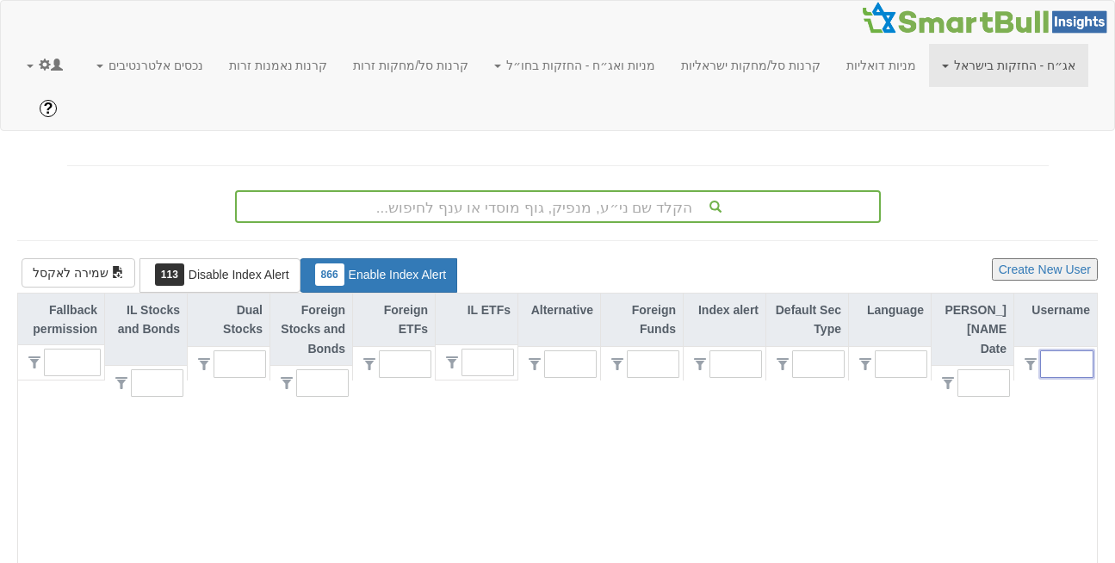
scroll to position [0, 13]
type input "1"
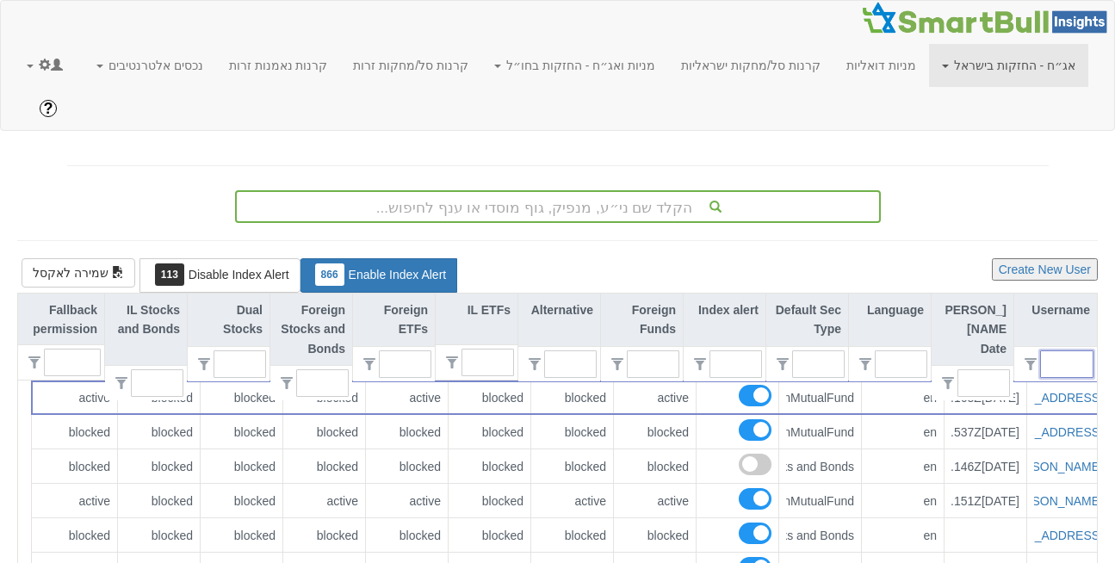
scroll to position [0, 0]
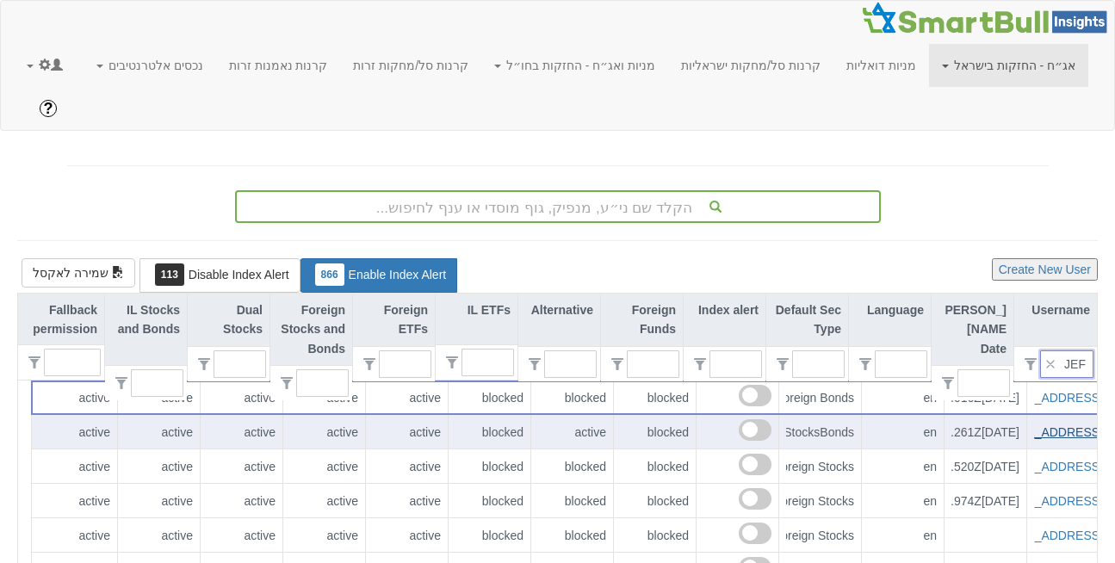
type input "JEF"
click at [1056, 425] on link "[EMAIL_ADDRESS][PERSON_NAME][DOMAIN_NAME]" at bounding box center [951, 432] width 303 height 14
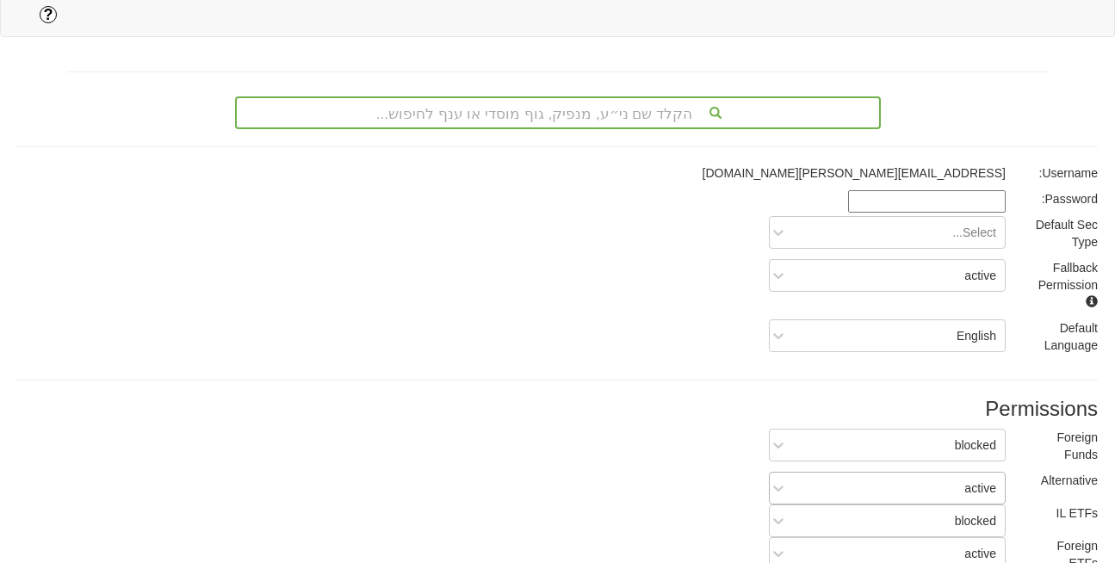
click at [980, 474] on div "active" at bounding box center [900, 488] width 208 height 28
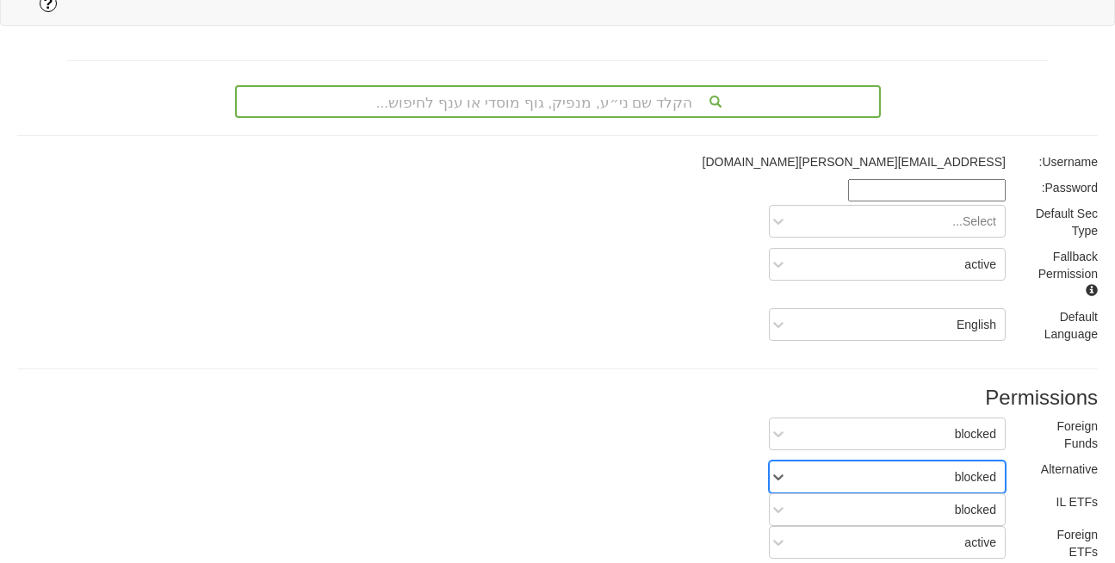
scroll to position [321, 0]
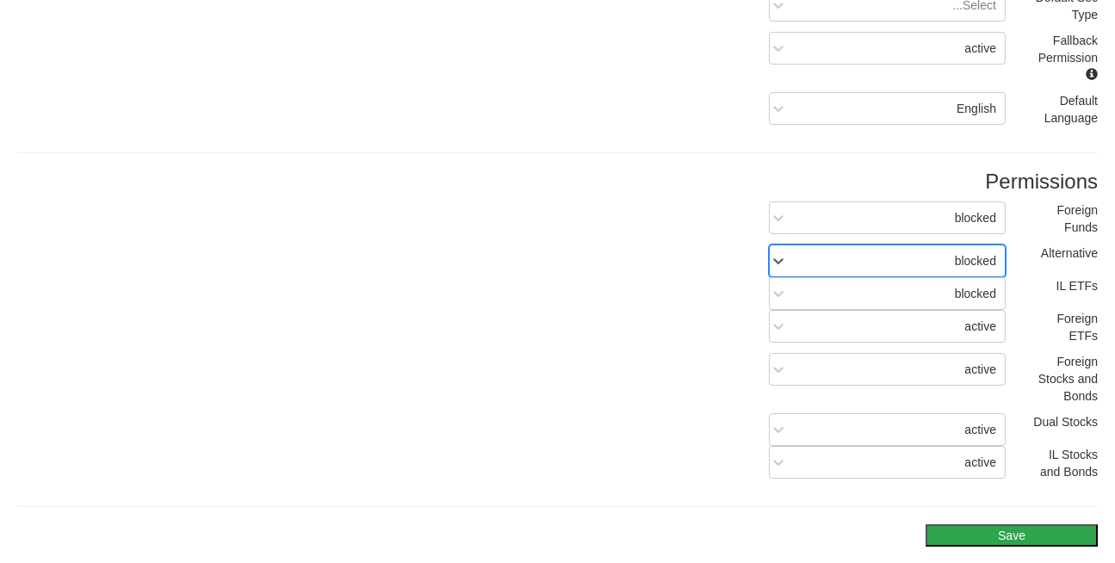
click at [988, 524] on button "Save" at bounding box center [1012, 535] width 172 height 22
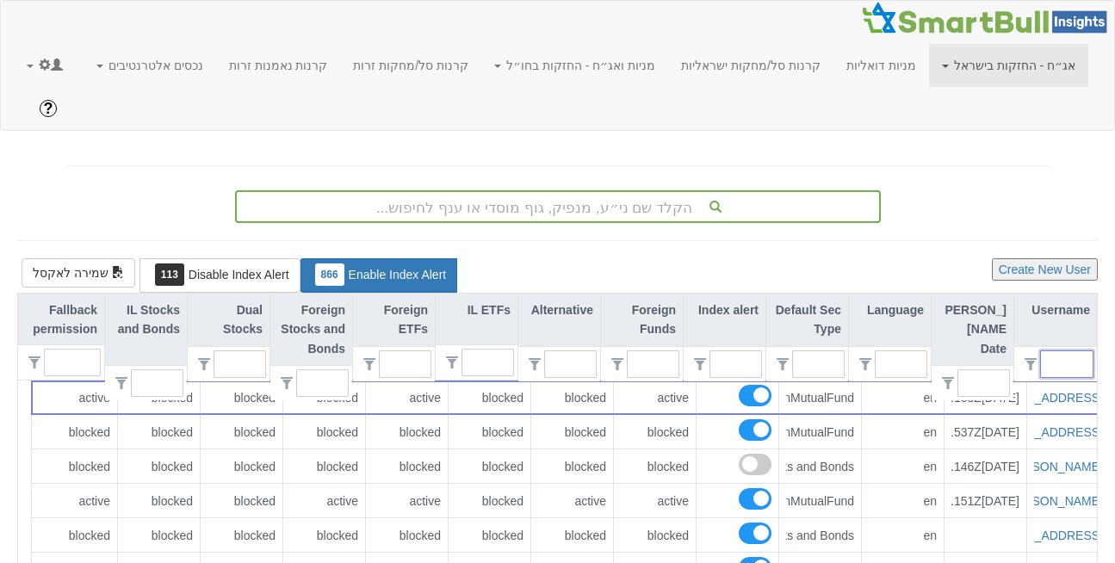
click at [1071, 351] on input "text" at bounding box center [1074, 364] width 38 height 26
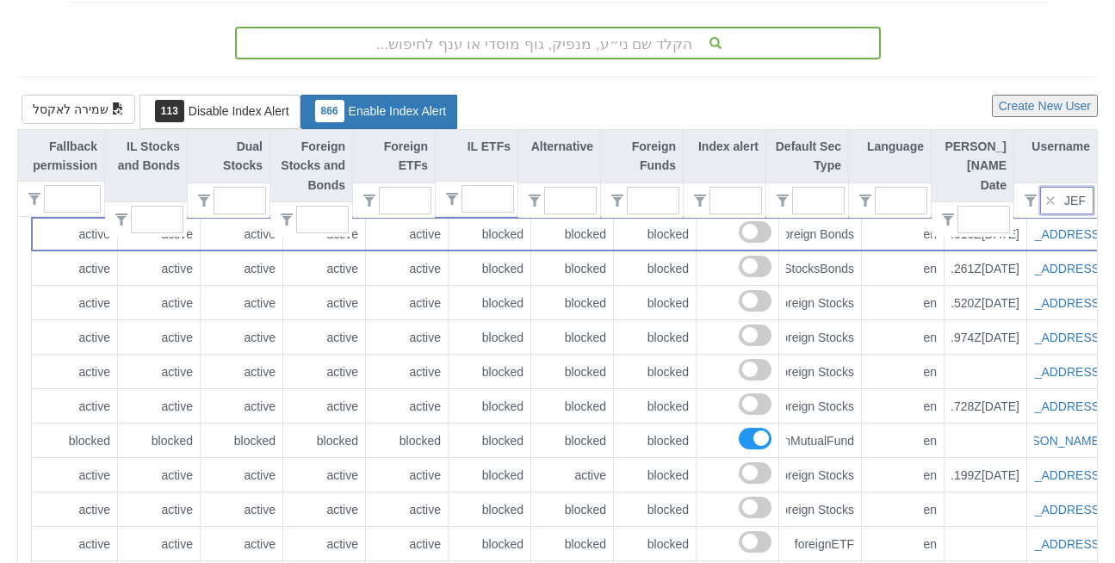
scroll to position [185, 0]
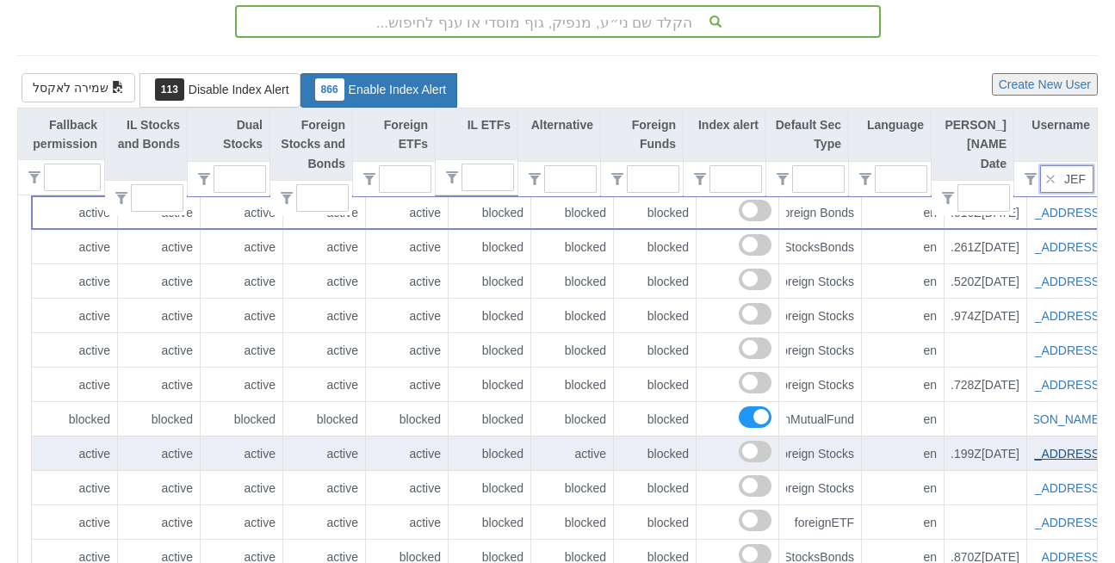
type input "JEF"
click at [1066, 447] on link "[EMAIL_ADDRESS][PERSON_NAME][DOMAIN_NAME]" at bounding box center [951, 454] width 303 height 14
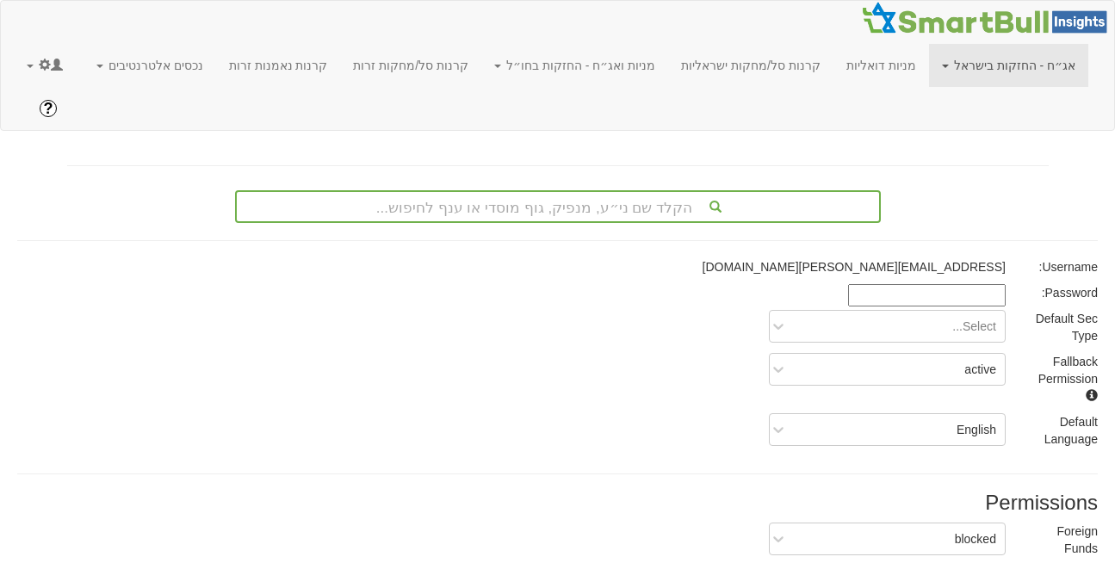
scroll to position [105, 0]
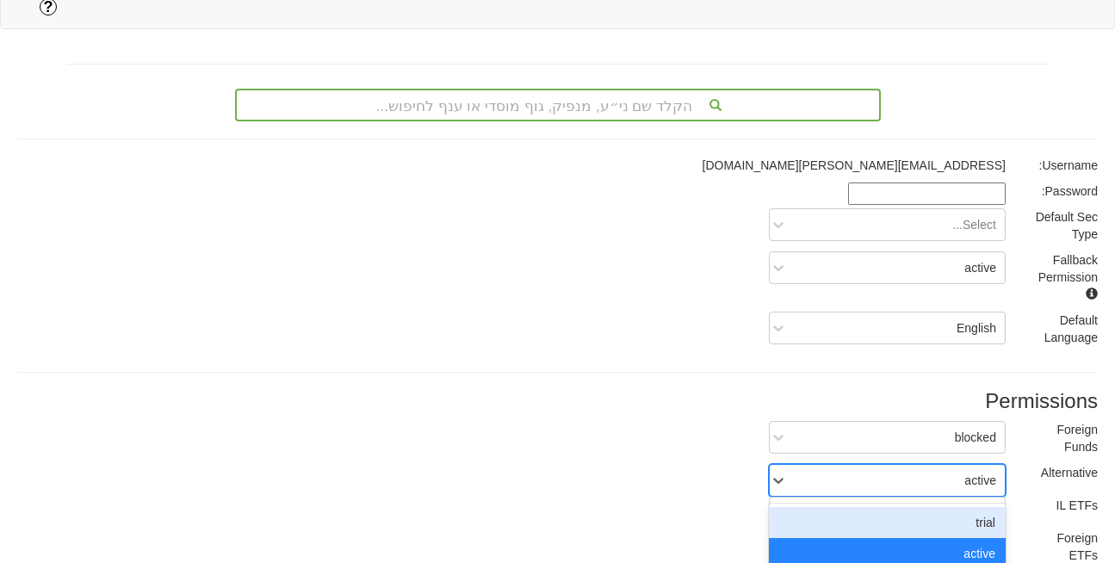
click at [958, 497] on div "option trial focused, 1 of 3. 3 results available. Use Up and Down to choose op…" at bounding box center [887, 480] width 237 height 33
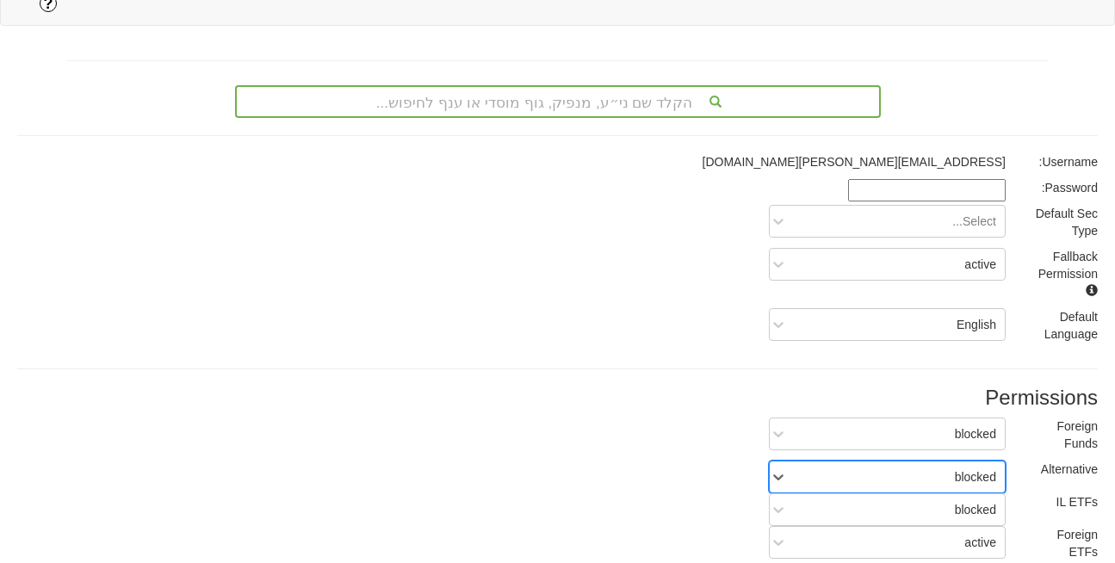
scroll to position [321, 0]
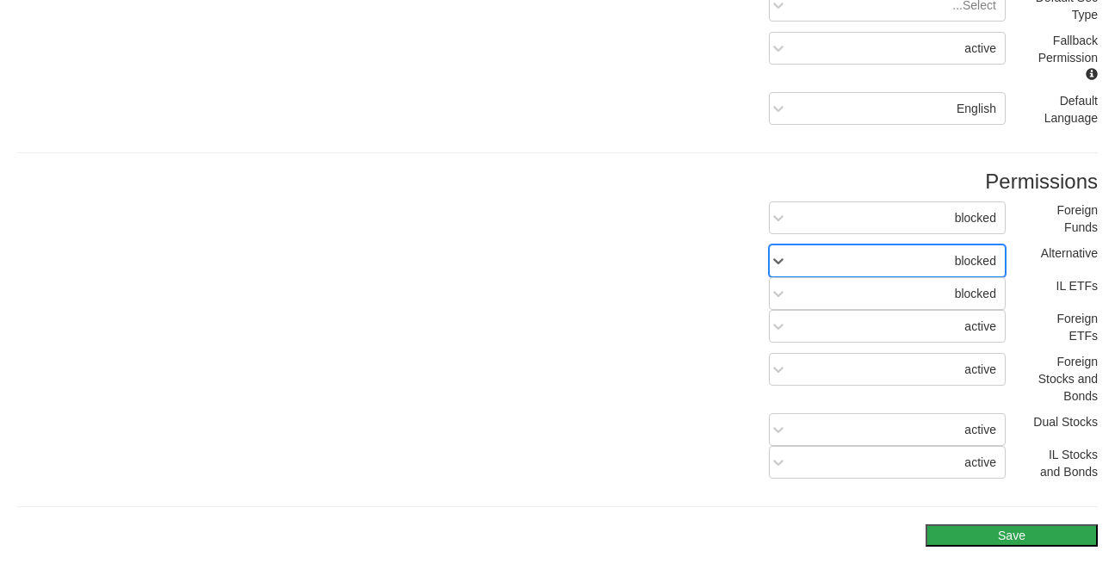
click at [1015, 524] on button "Save" at bounding box center [1012, 535] width 172 height 22
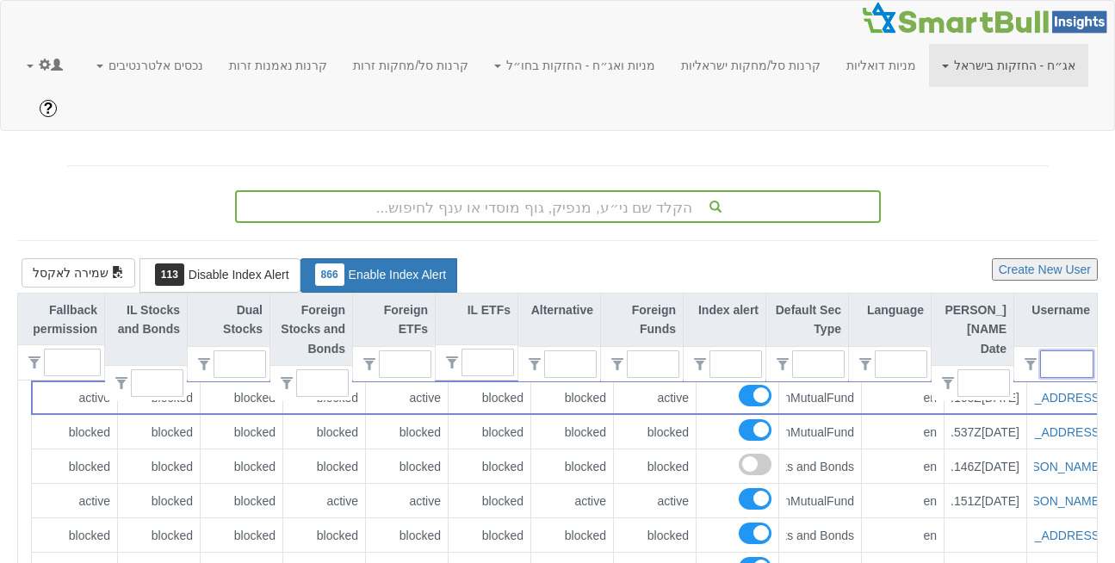
click at [1076, 351] on input "text" at bounding box center [1074, 364] width 38 height 26
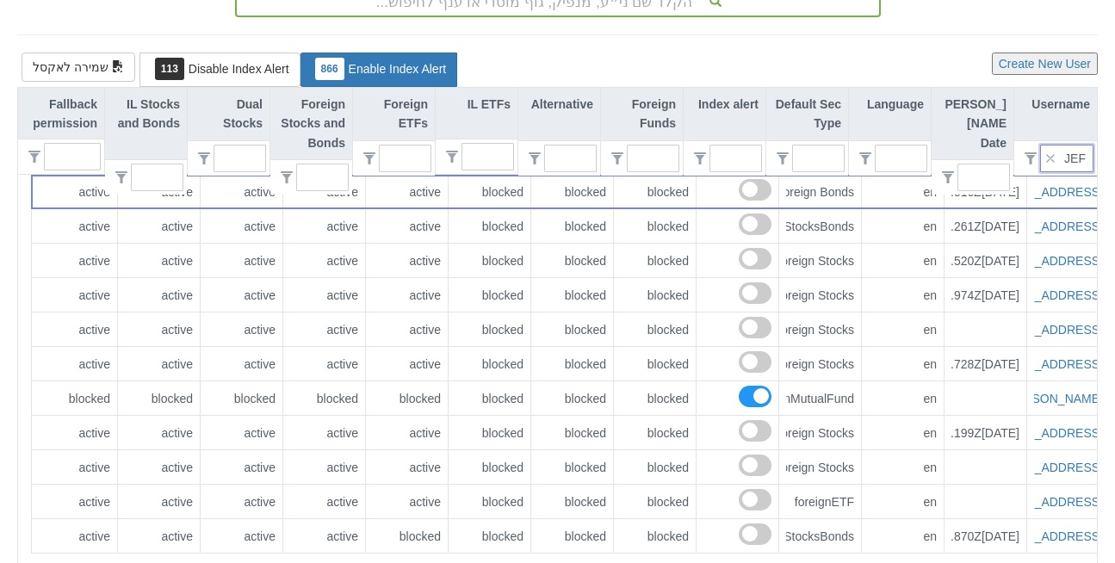
scroll to position [211, 0]
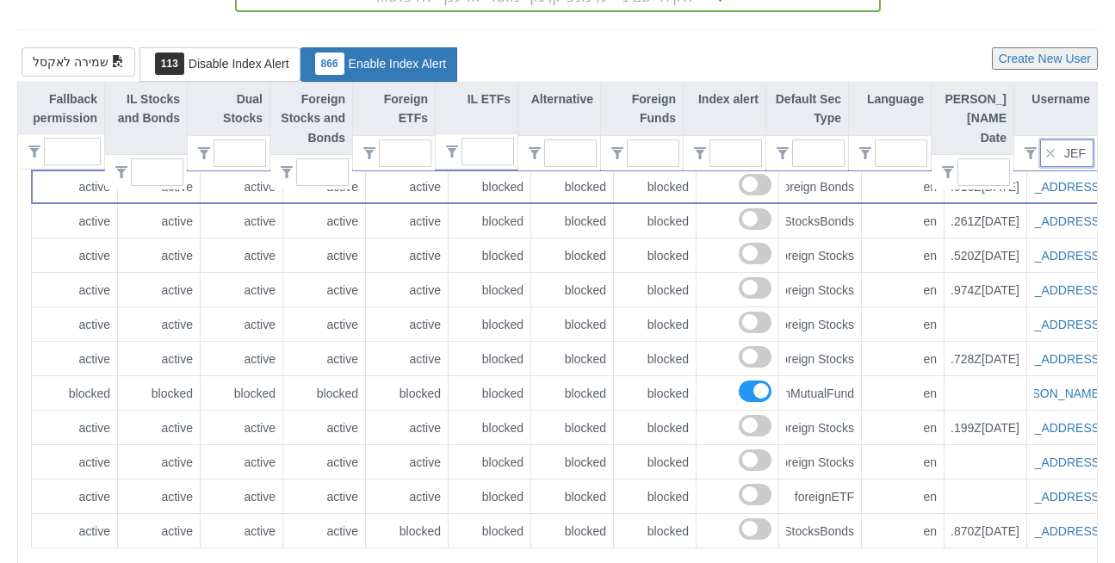
click at [1078, 140] on input "JEF" at bounding box center [1074, 153] width 38 height 26
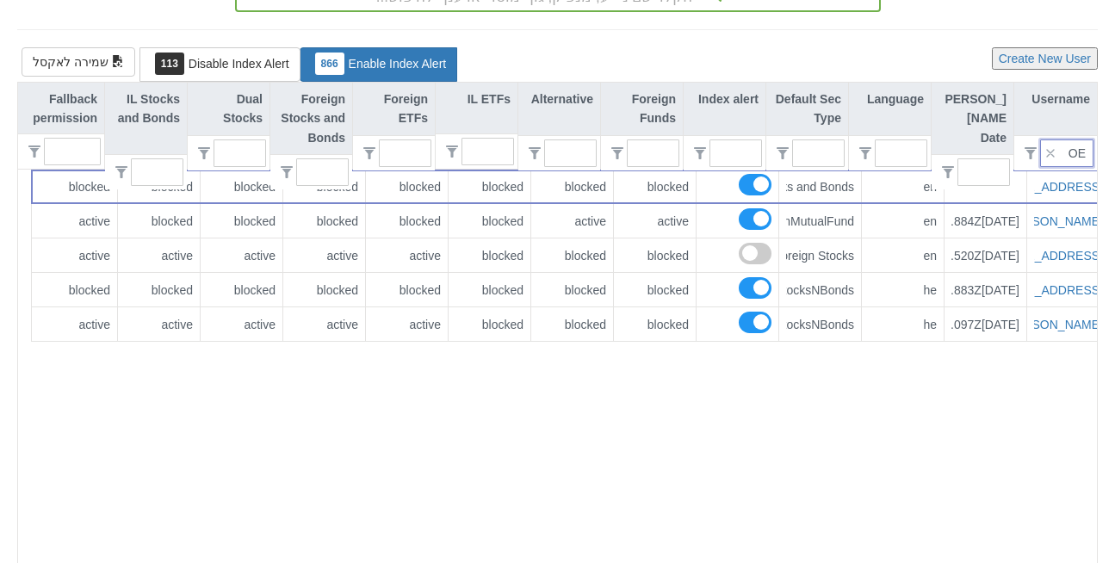
click at [1087, 140] on input "OE" at bounding box center [1074, 153] width 38 height 26
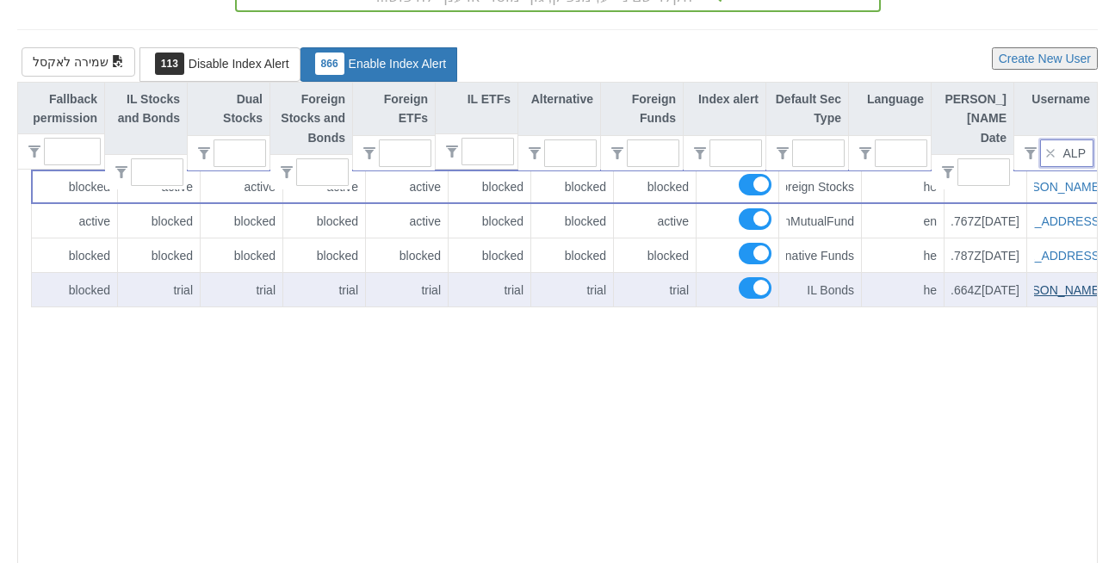
type input "ALP"
click at [1057, 283] on link "[PERSON_NAME][EMAIL_ADDRESS][DOMAIN_NAME]" at bounding box center [951, 290] width 303 height 14
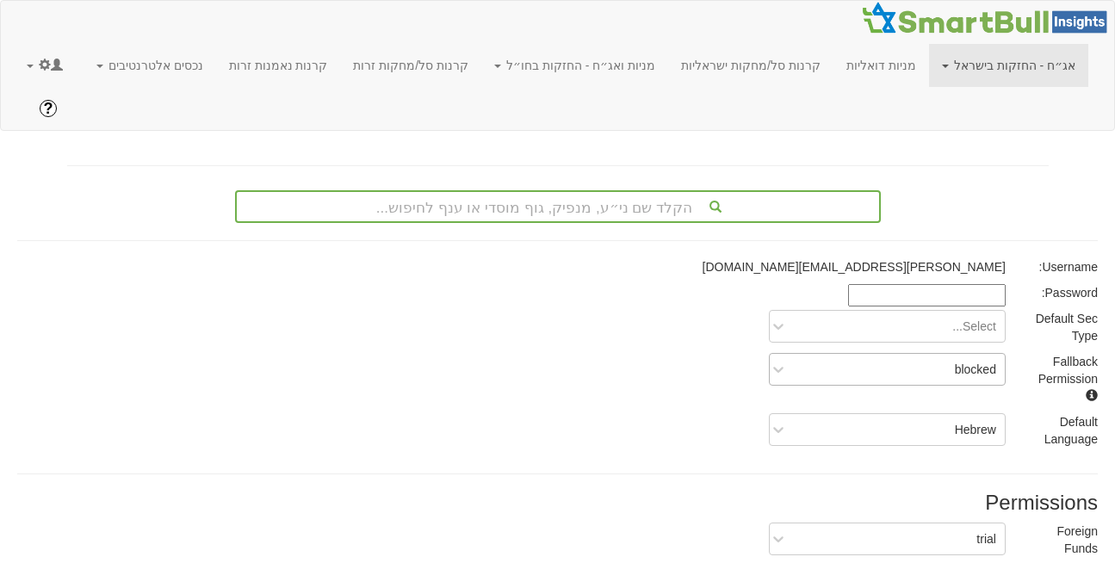
click at [956, 361] on div "blocked" at bounding box center [975, 369] width 41 height 17
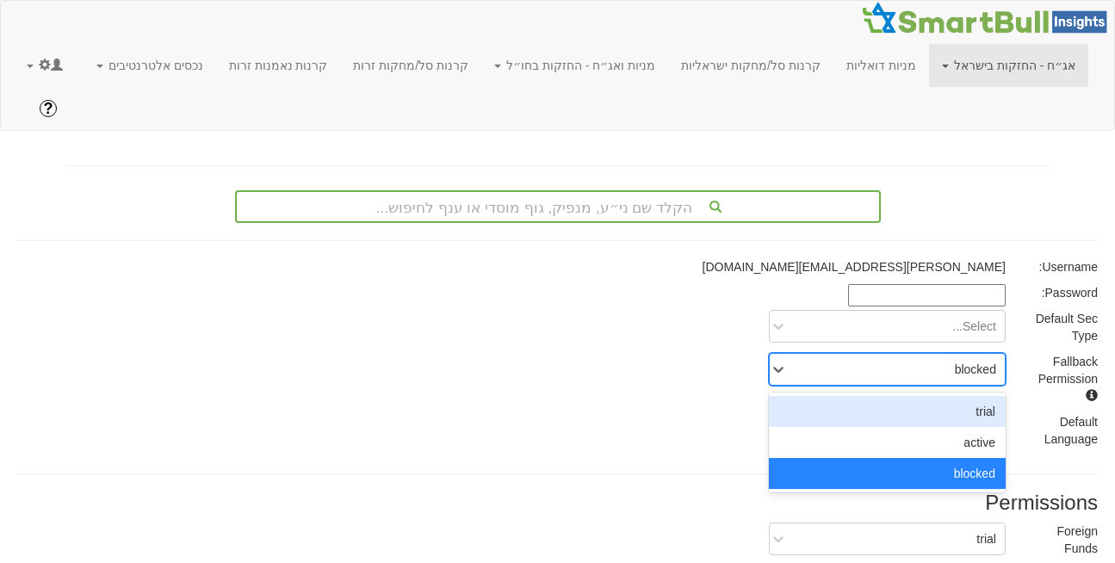
click at [965, 396] on div "trial" at bounding box center [887, 411] width 237 height 31
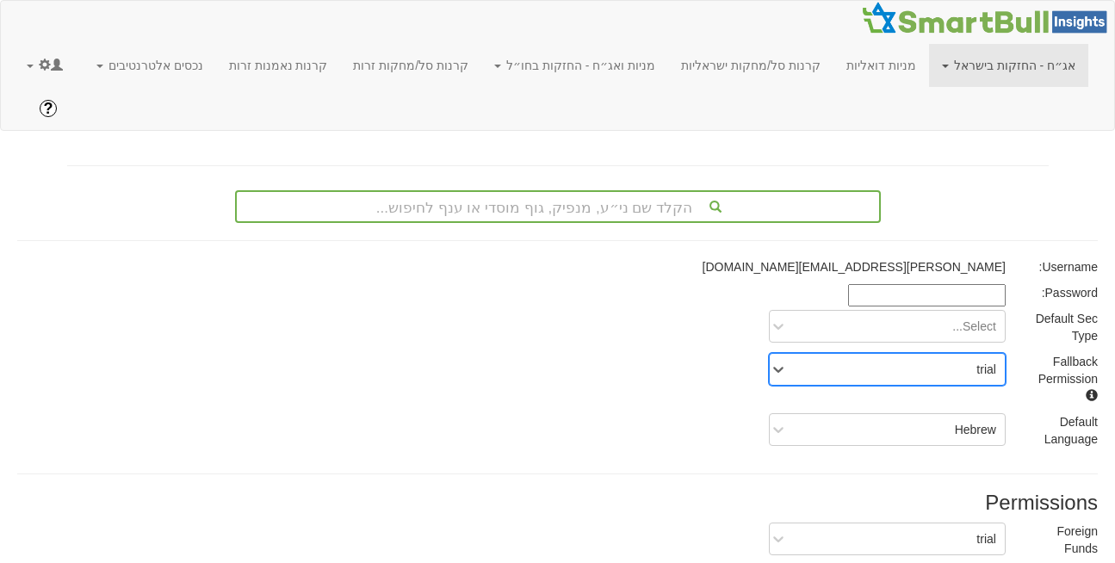
scroll to position [321, 0]
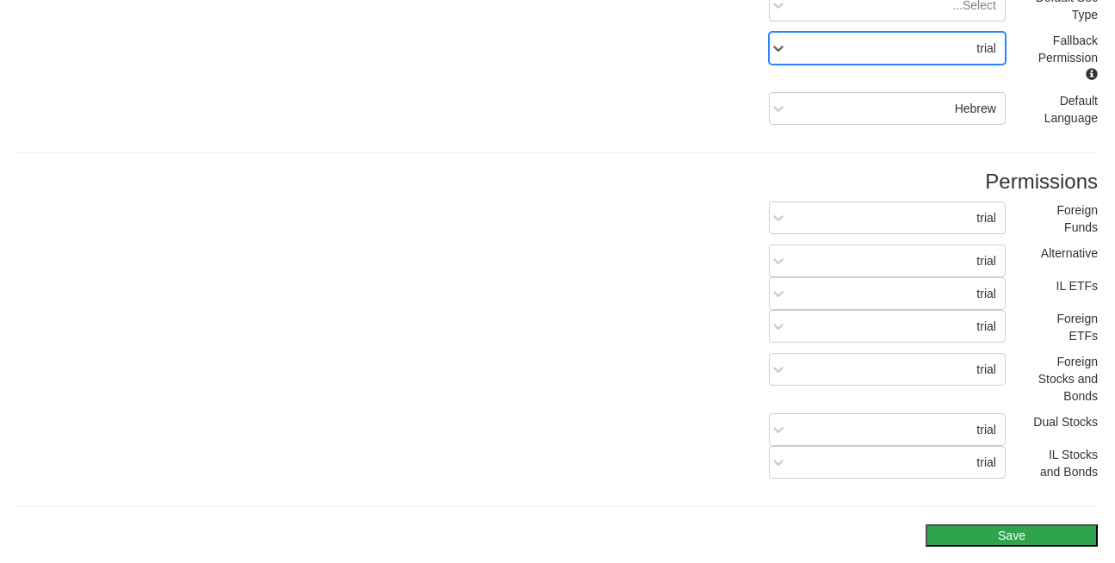
click at [989, 524] on button "Save" at bounding box center [1012, 535] width 172 height 22
